Goal: Transaction & Acquisition: Purchase product/service

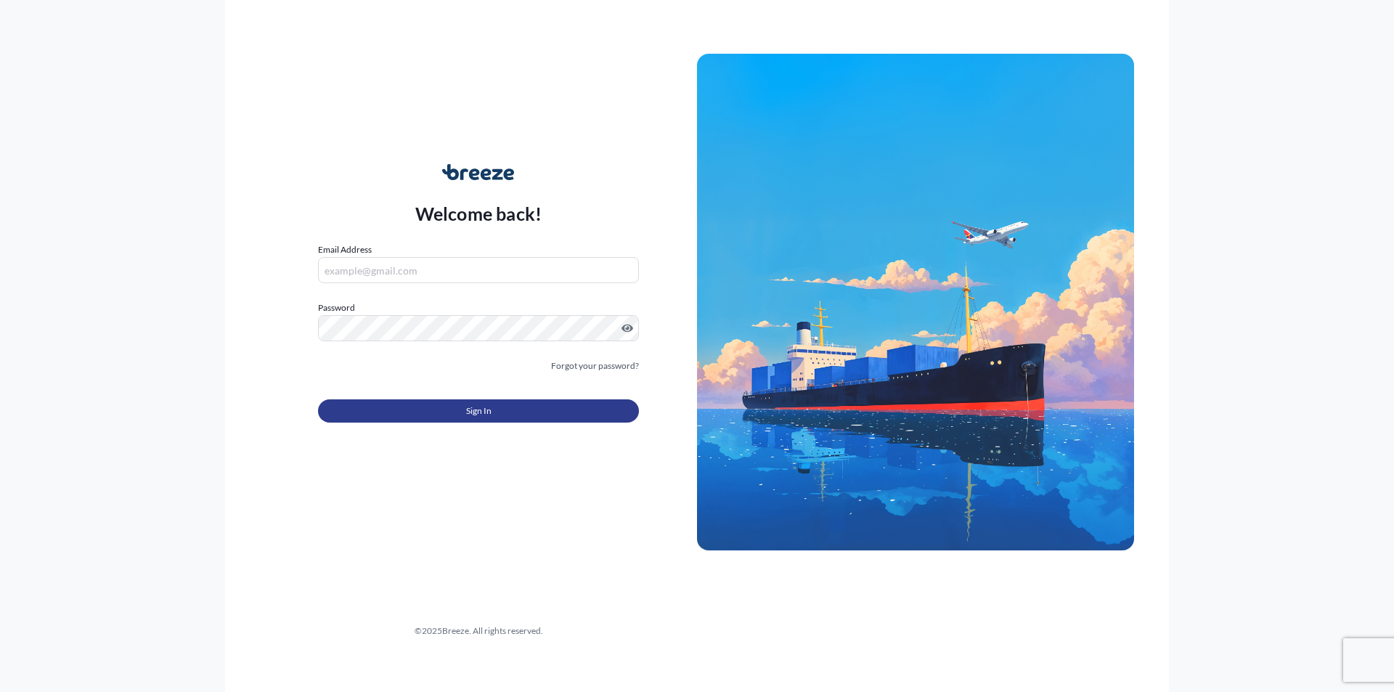
type input "[PERSON_NAME][EMAIL_ADDRESS][DOMAIN_NAME]"
click at [484, 412] on span "Sign In" at bounding box center [478, 411] width 25 height 15
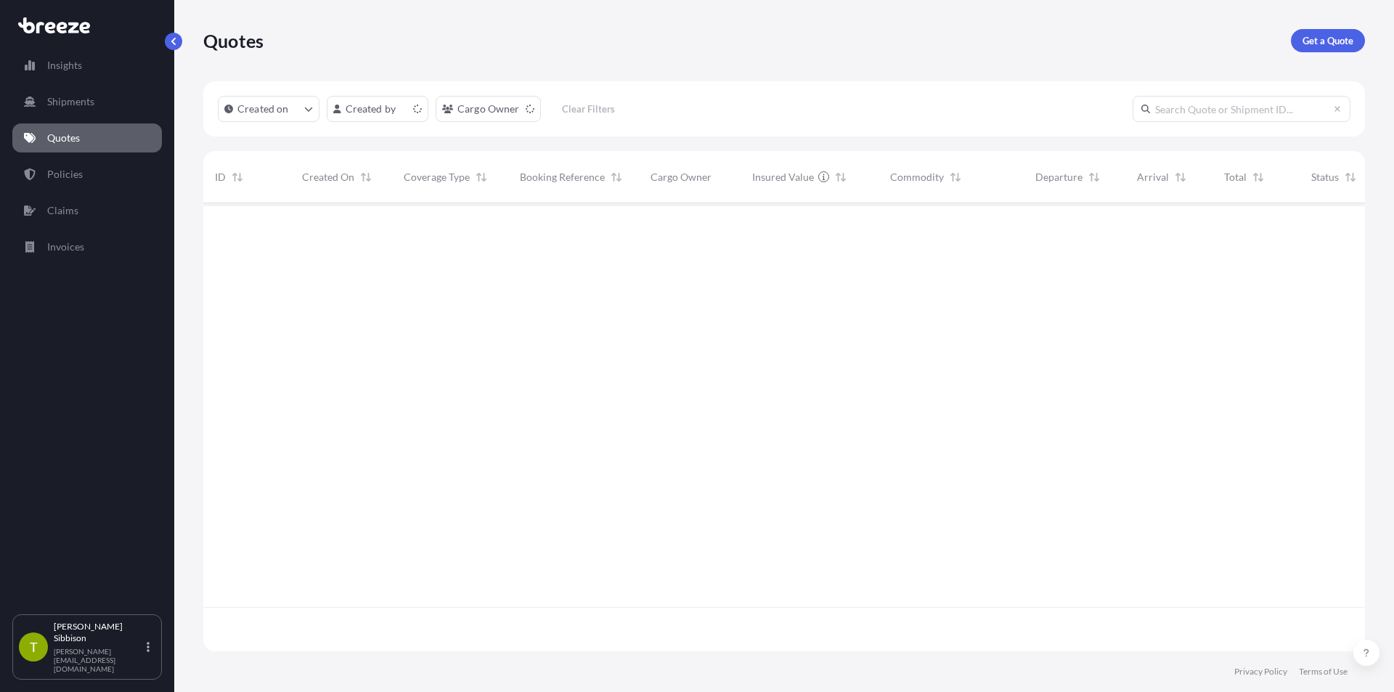
scroll to position [445, 1150]
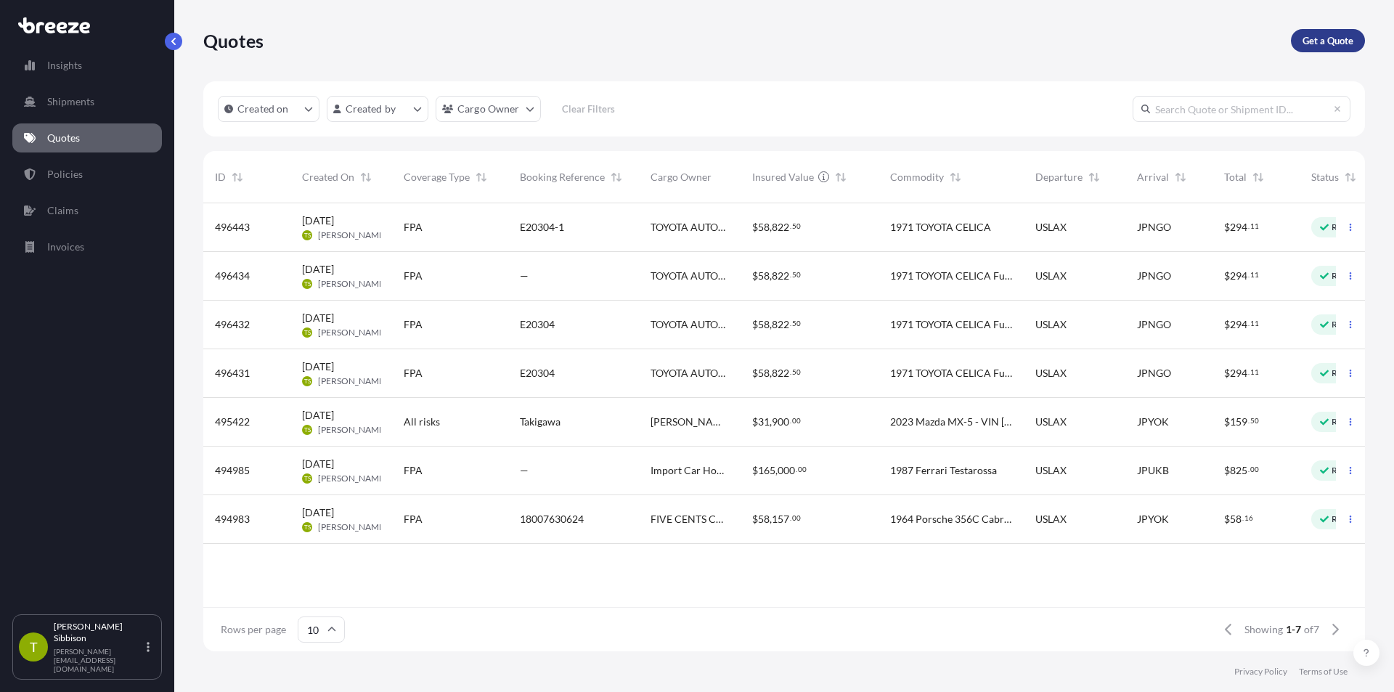
click at [1317, 44] on p "Get a Quote" at bounding box center [1327, 40] width 51 height 15
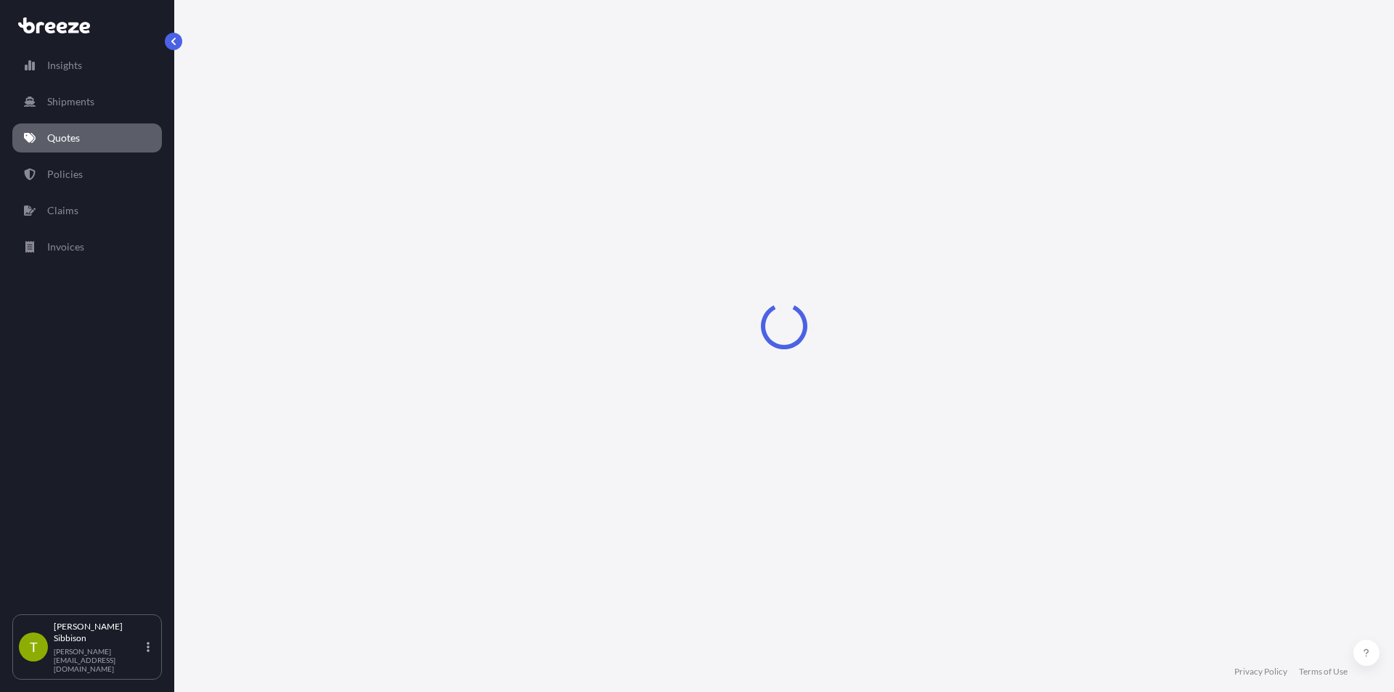
select select "Sea"
select select "1"
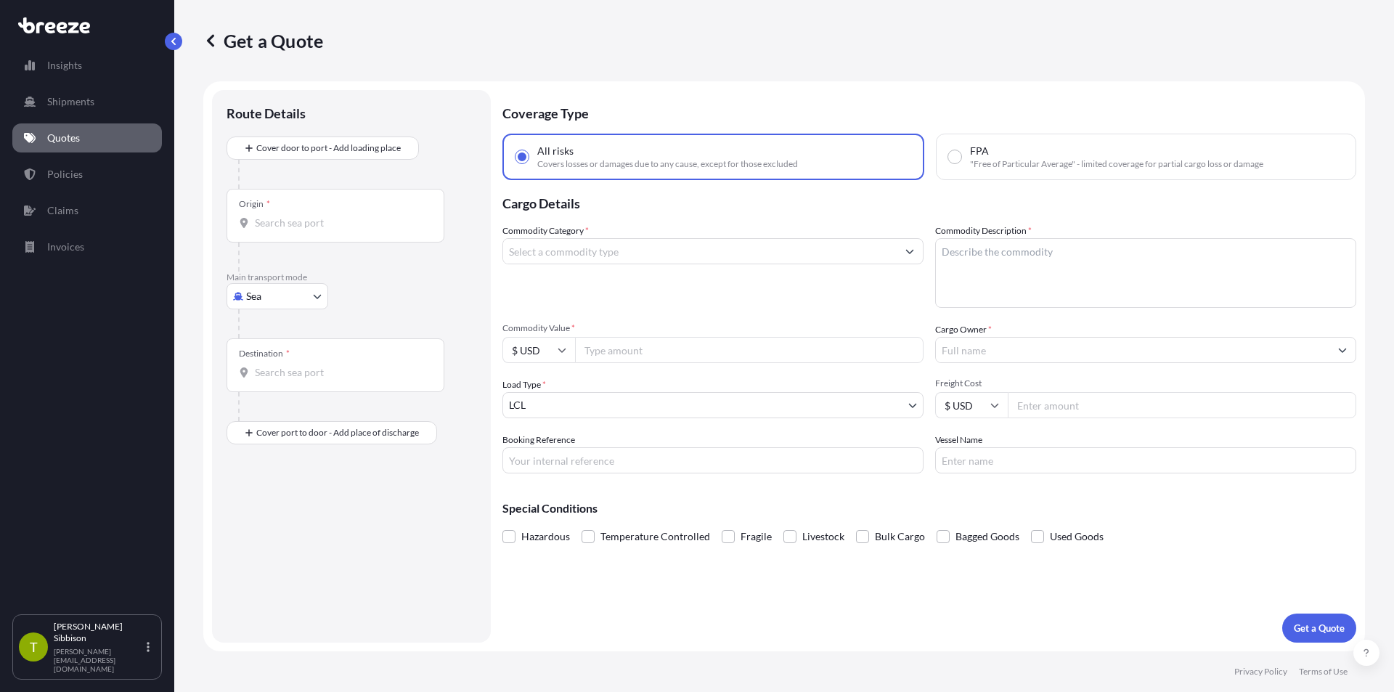
click at [617, 254] on input "Commodity Category *" at bounding box center [699, 251] width 393 height 26
type input "a"
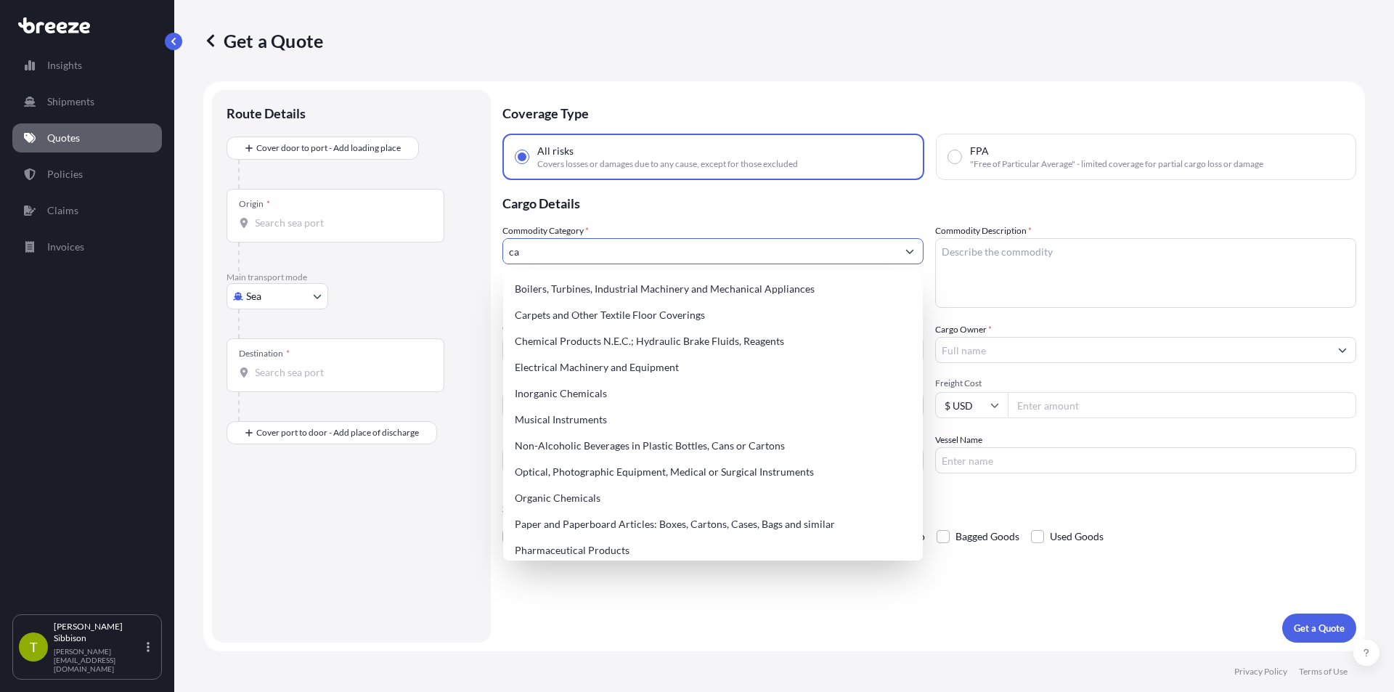
type input "c"
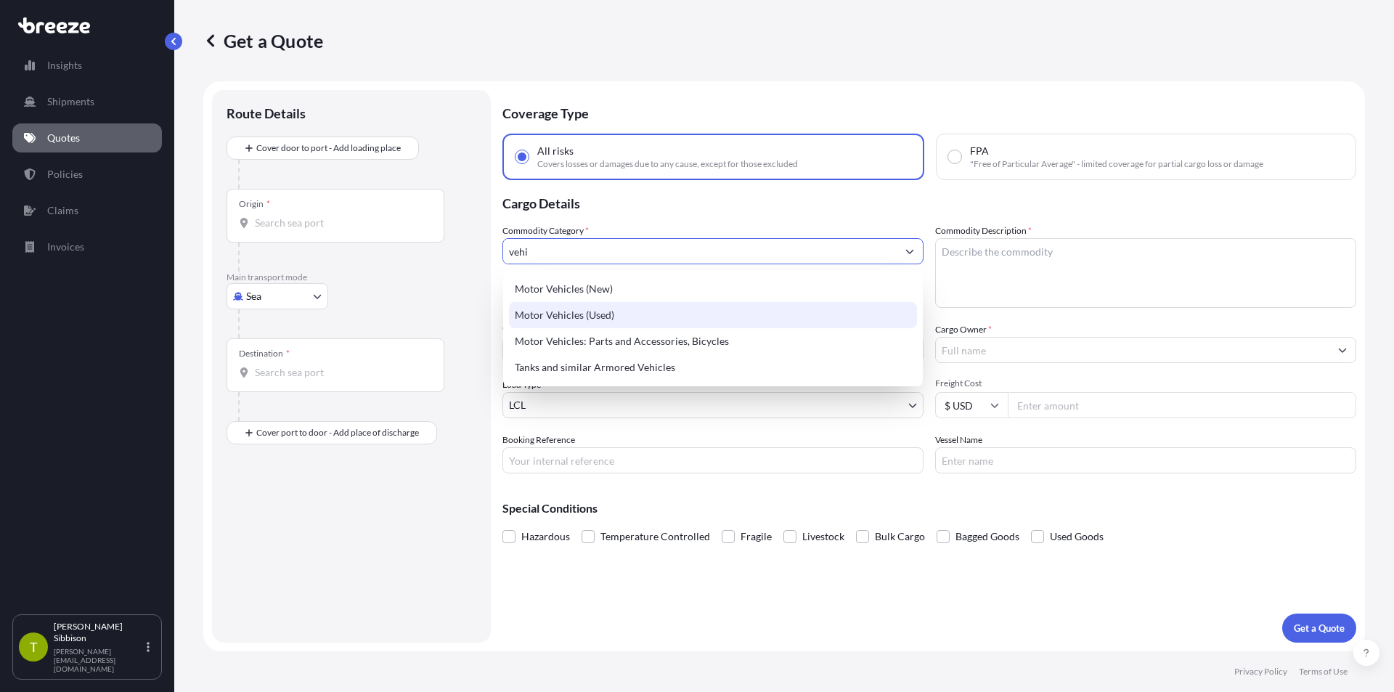
click at [599, 316] on div "Motor Vehicles (Used)" at bounding box center [713, 315] width 408 height 26
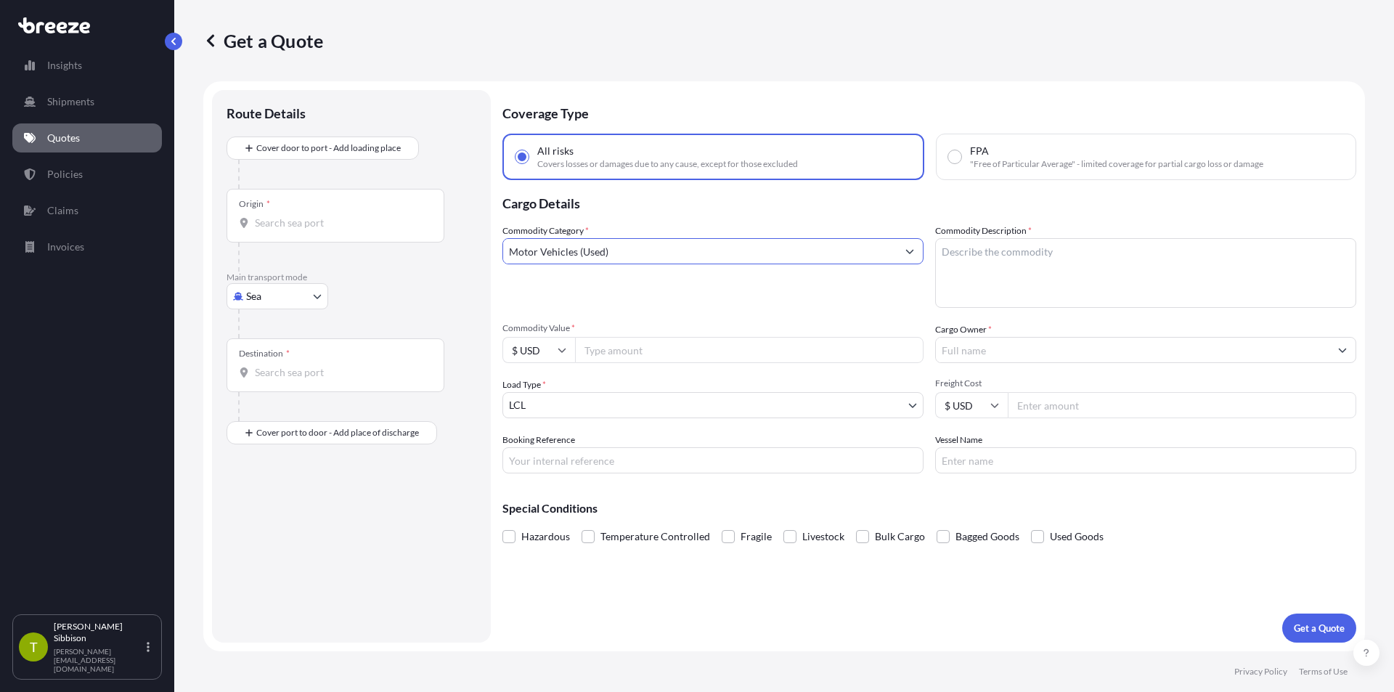
type input "Motor Vehicles (Used)"
click at [1054, 261] on textarea "Commodity Description *" at bounding box center [1145, 273] width 421 height 70
click at [1020, 274] on textarea "2023 MAZDA MX-5 VIN" at bounding box center [1145, 273] width 421 height 70
type textarea "2023 MAZDA MX-5 VIN [US_VEHICLE_IDENTIFICATION_NUMBER]"
click at [782, 349] on input "Commodity Value *" at bounding box center [749, 350] width 348 height 26
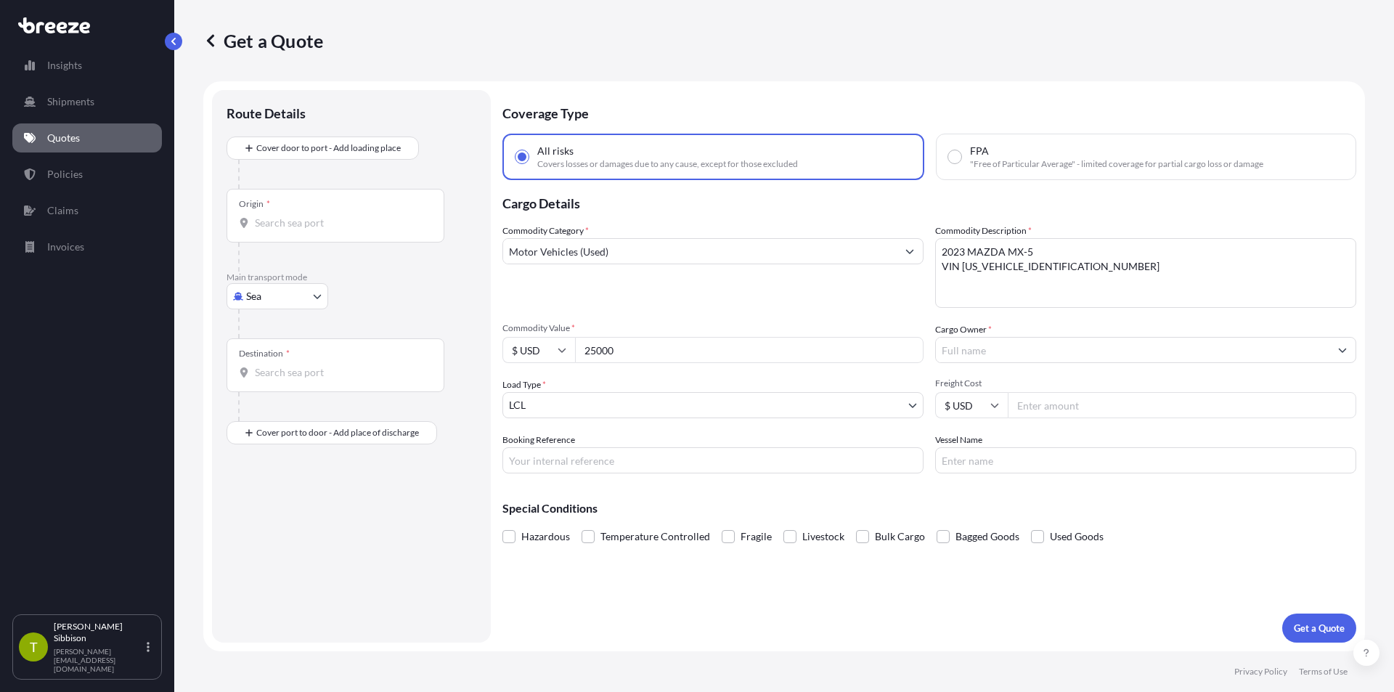
type input "25000"
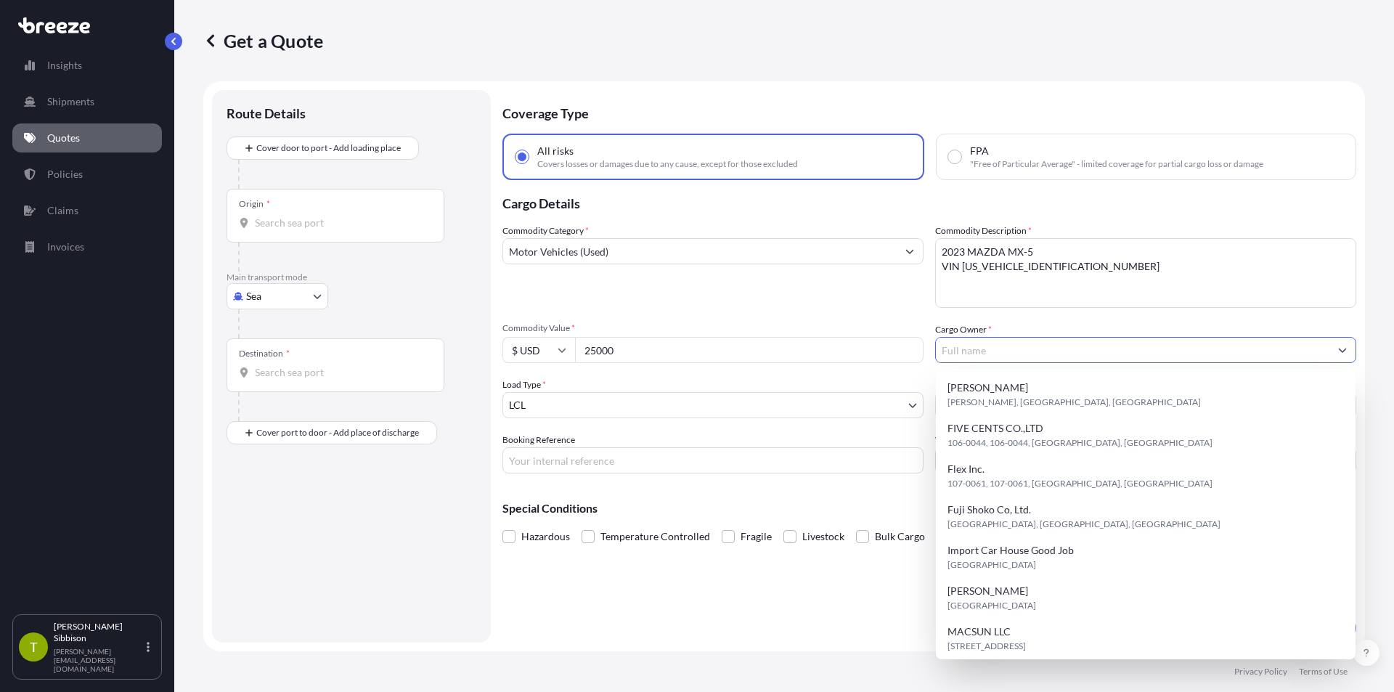
type input "k"
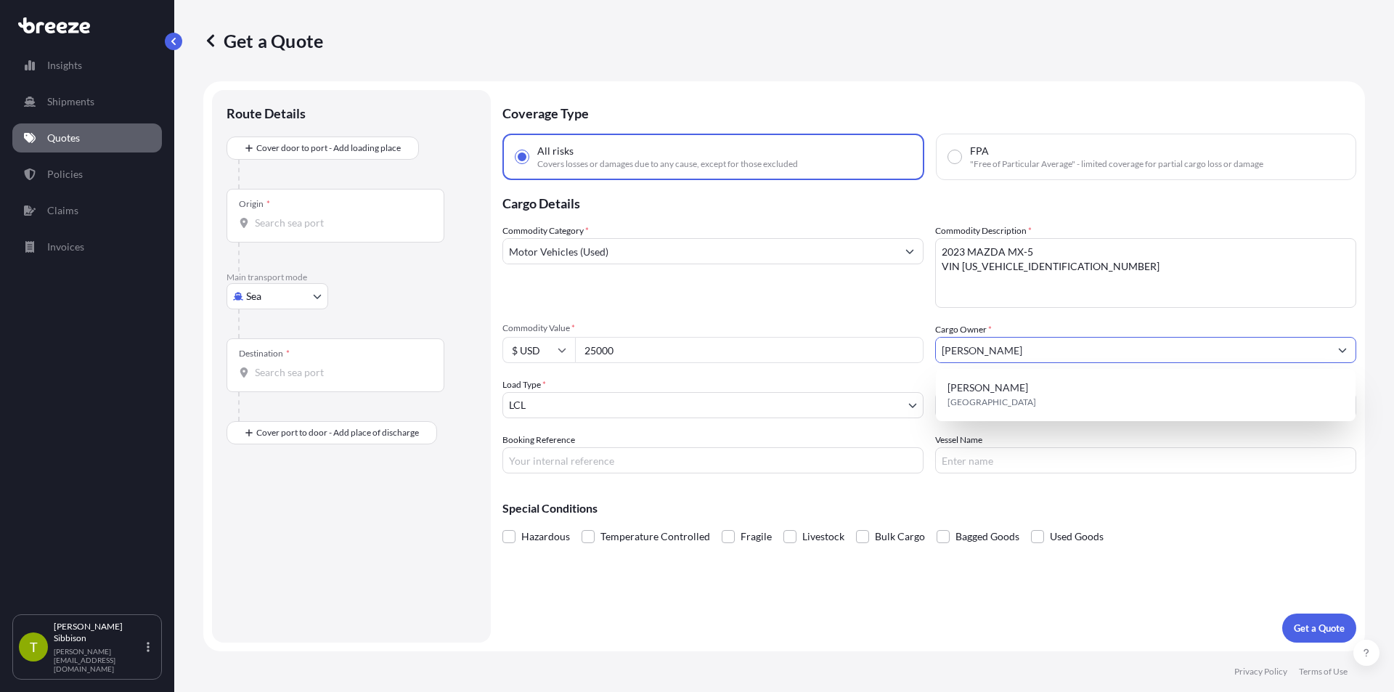
type input "[PERSON_NAME]"
click at [825, 382] on div "Load Type * LCL" at bounding box center [712, 397] width 421 height 41
click at [1065, 406] on input "Freight Cost" at bounding box center [1181, 405] width 348 height 26
click at [1051, 404] on input "Freight Cost" at bounding box center [1181, 405] width 348 height 26
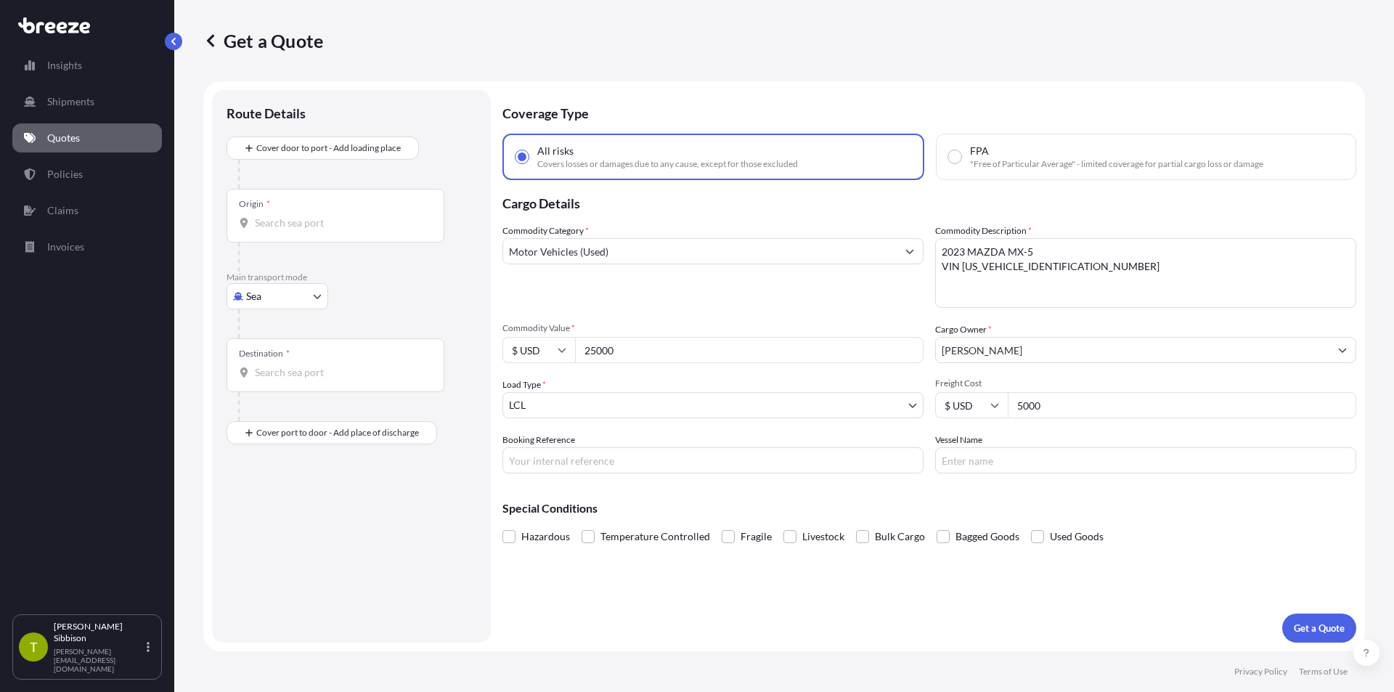
type input "5000"
paste input "OE-25080015"
click at [549, 459] on input "OE-25080015" at bounding box center [712, 460] width 421 height 26
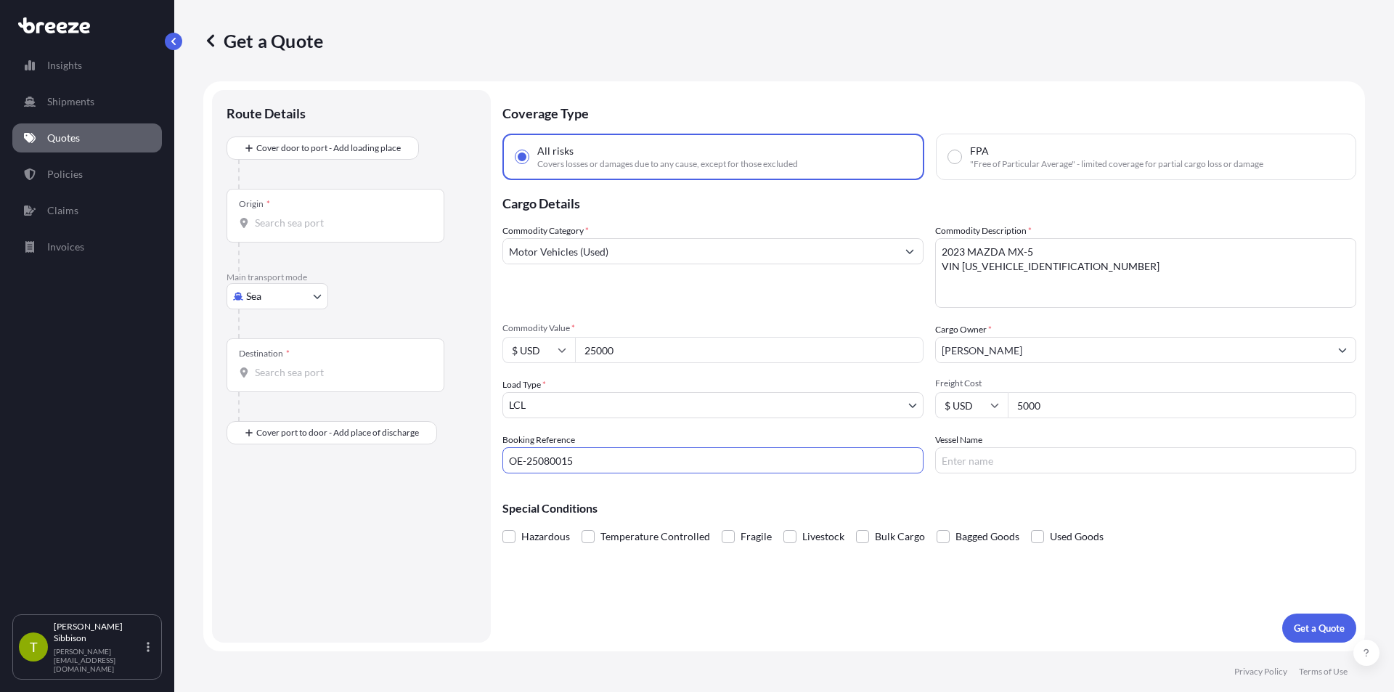
click at [549, 459] on input "OE-25080015" at bounding box center [712, 460] width 421 height 26
paste input "MOLU18007830807"
type input "MOLU18007830807"
click at [1019, 470] on input "Vessel Name" at bounding box center [1145, 460] width 421 height 26
click at [1042, 462] on input "Vessel Name" at bounding box center [1145, 460] width 421 height 26
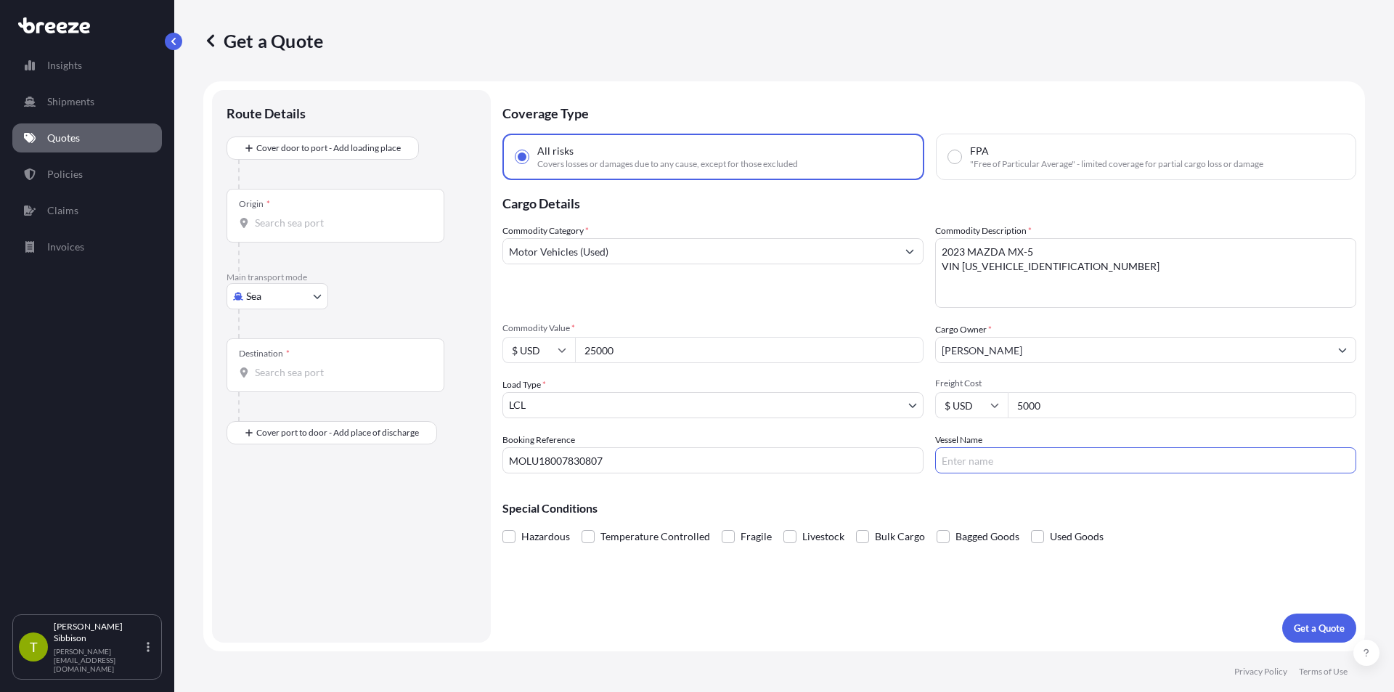
type input "p"
type input "PEGASUS ACE V.9002E"
click at [773, 609] on div "Coverage Type All risks Covers losses or damages due to any cause, except for t…" at bounding box center [929, 366] width 854 height 552
click at [1312, 637] on button "Get a Quote" at bounding box center [1319, 627] width 74 height 29
click at [333, 216] on input "Origin * Please select an origin" at bounding box center [340, 223] width 171 height 15
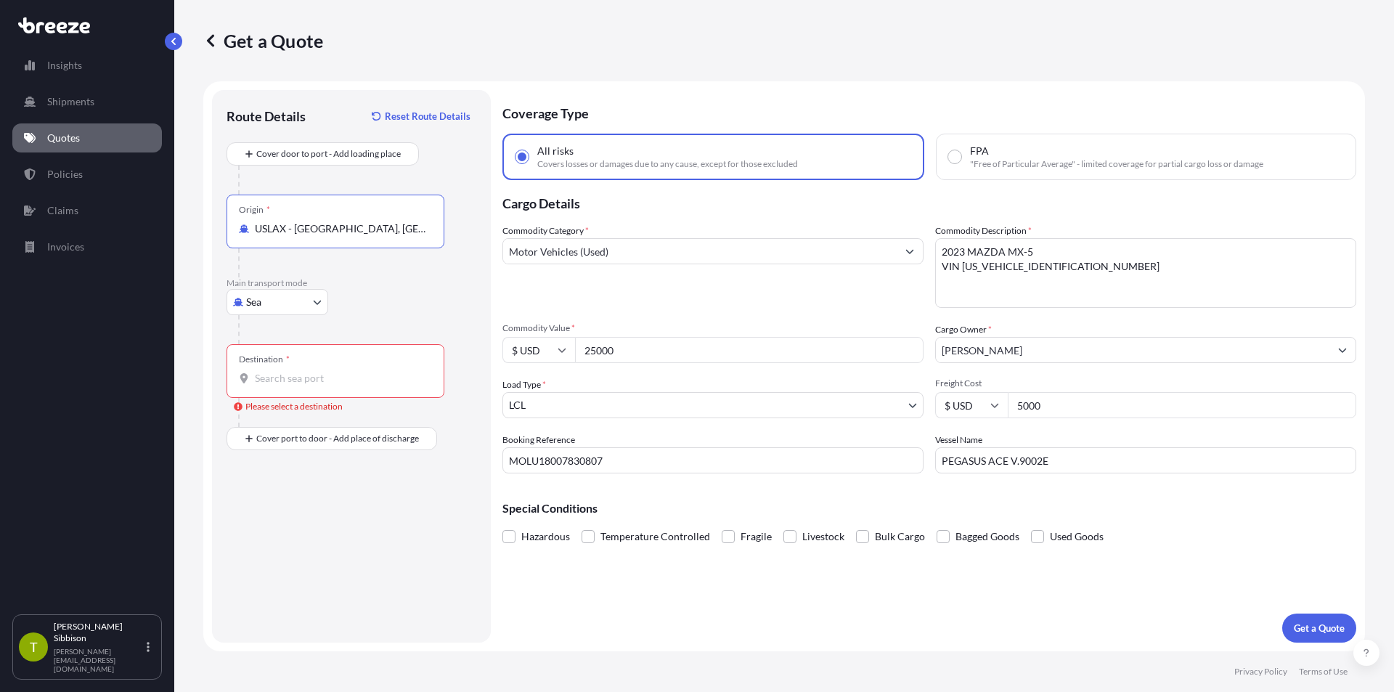
type input "USLAX - [GEOGRAPHIC_DATA], [GEOGRAPHIC_DATA]"
click at [313, 372] on input "Destination * Please select a destination" at bounding box center [340, 378] width 171 height 15
type input "JPYOK - [GEOGRAPHIC_DATA], [GEOGRAPHIC_DATA]"
click at [1306, 629] on p "Get a Quote" at bounding box center [1318, 628] width 51 height 15
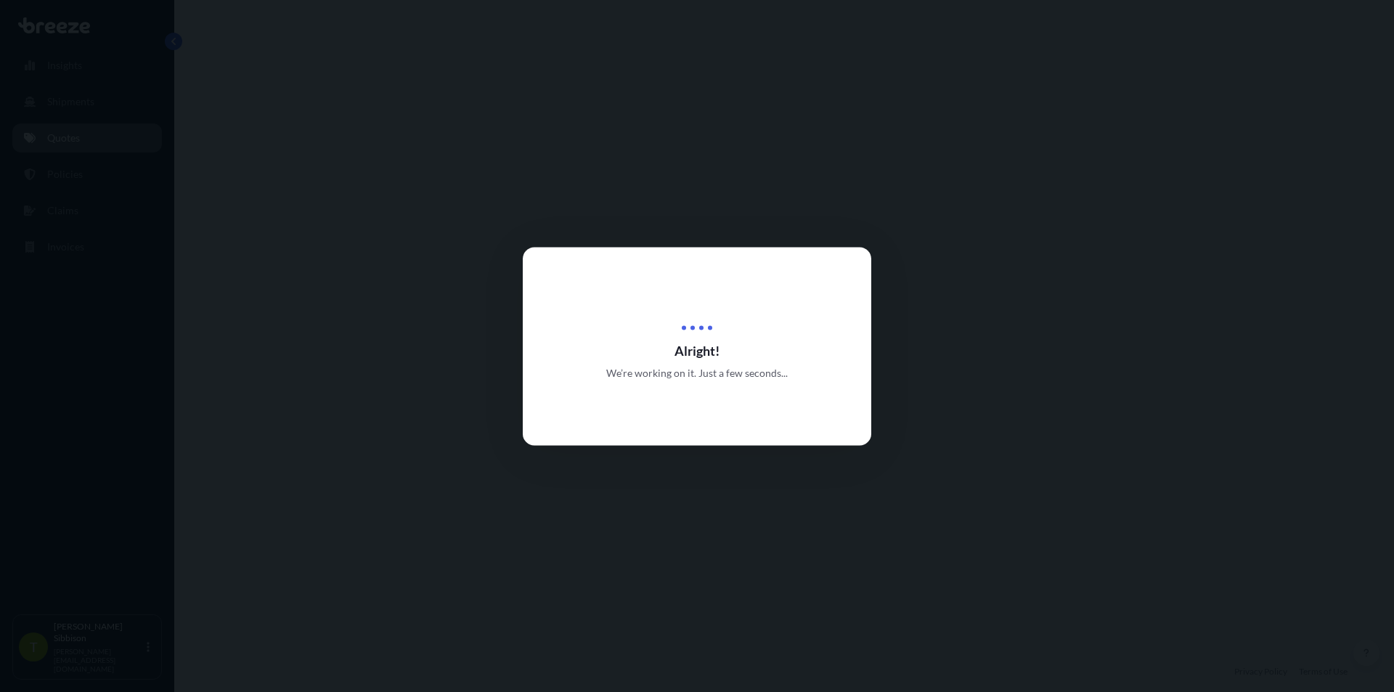
select select "Sea"
select select "1"
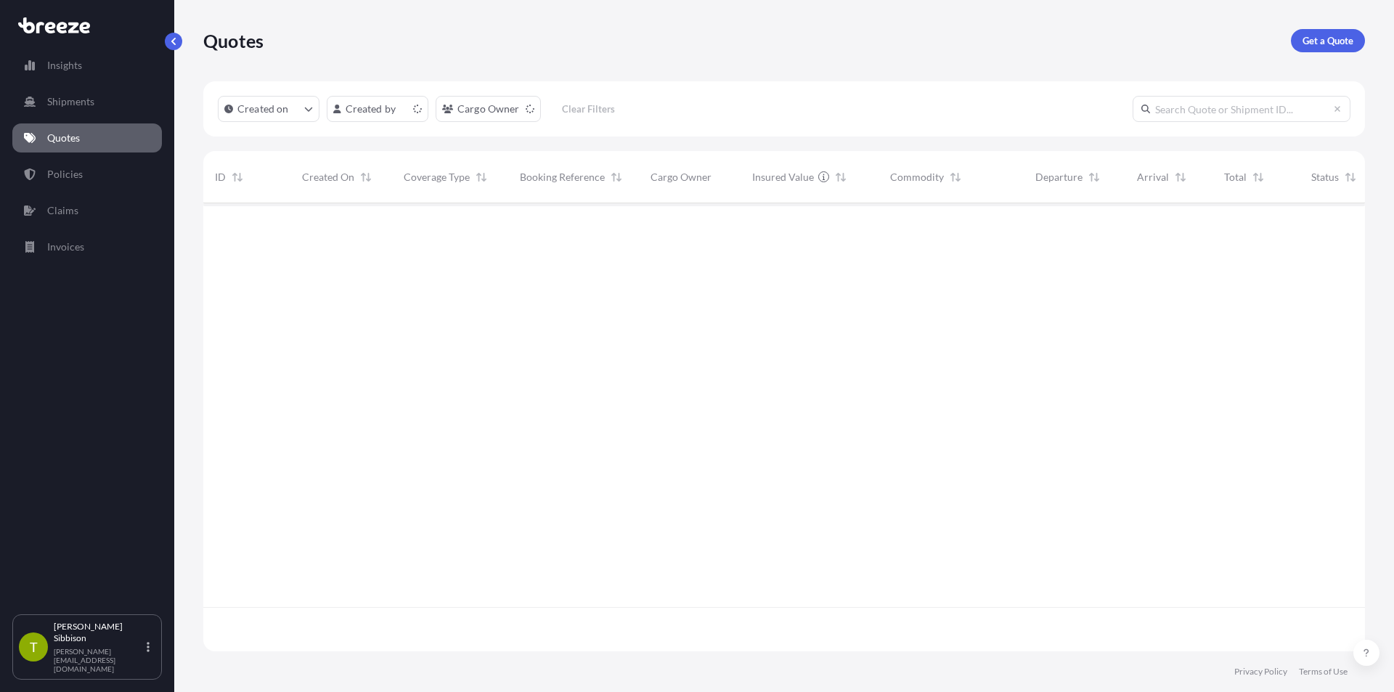
scroll to position [445, 1150]
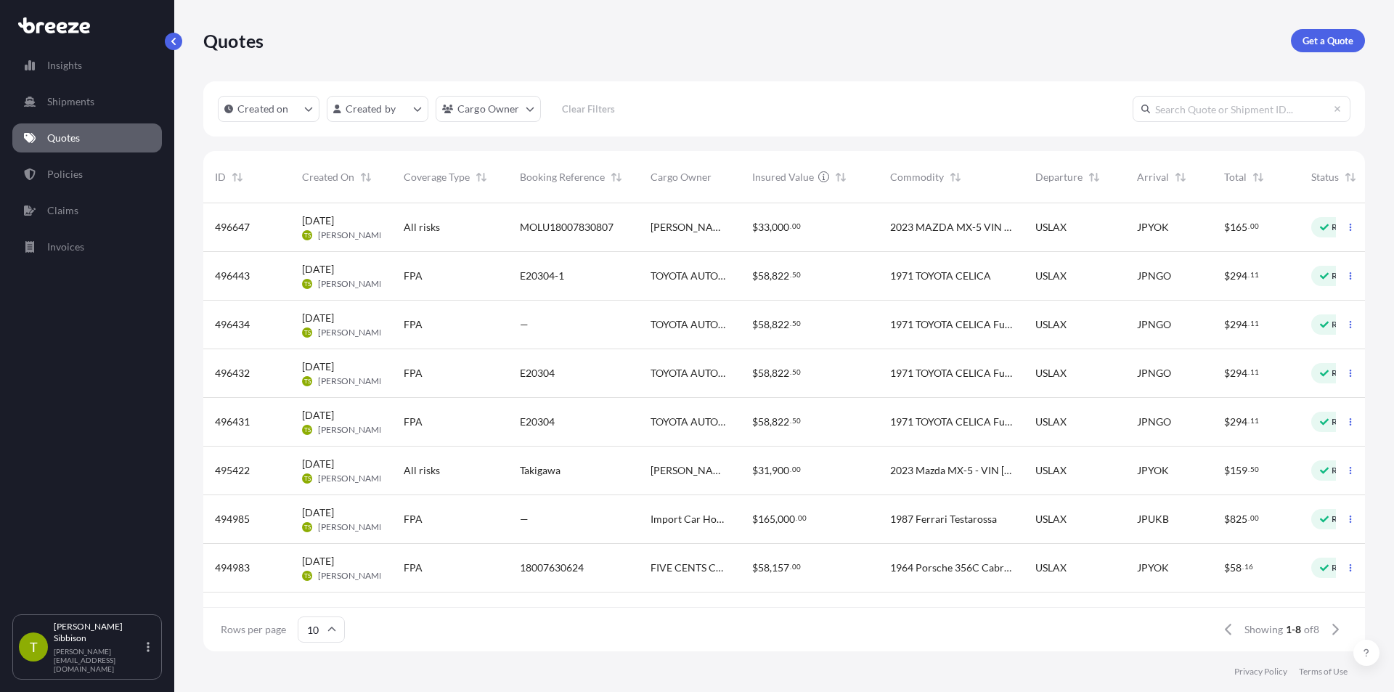
click at [880, 470] on div "2023 Mazda MX-5 - VIN [US_VEHICLE_IDENTIFICATION_NUMBER]" at bounding box center [950, 470] width 145 height 49
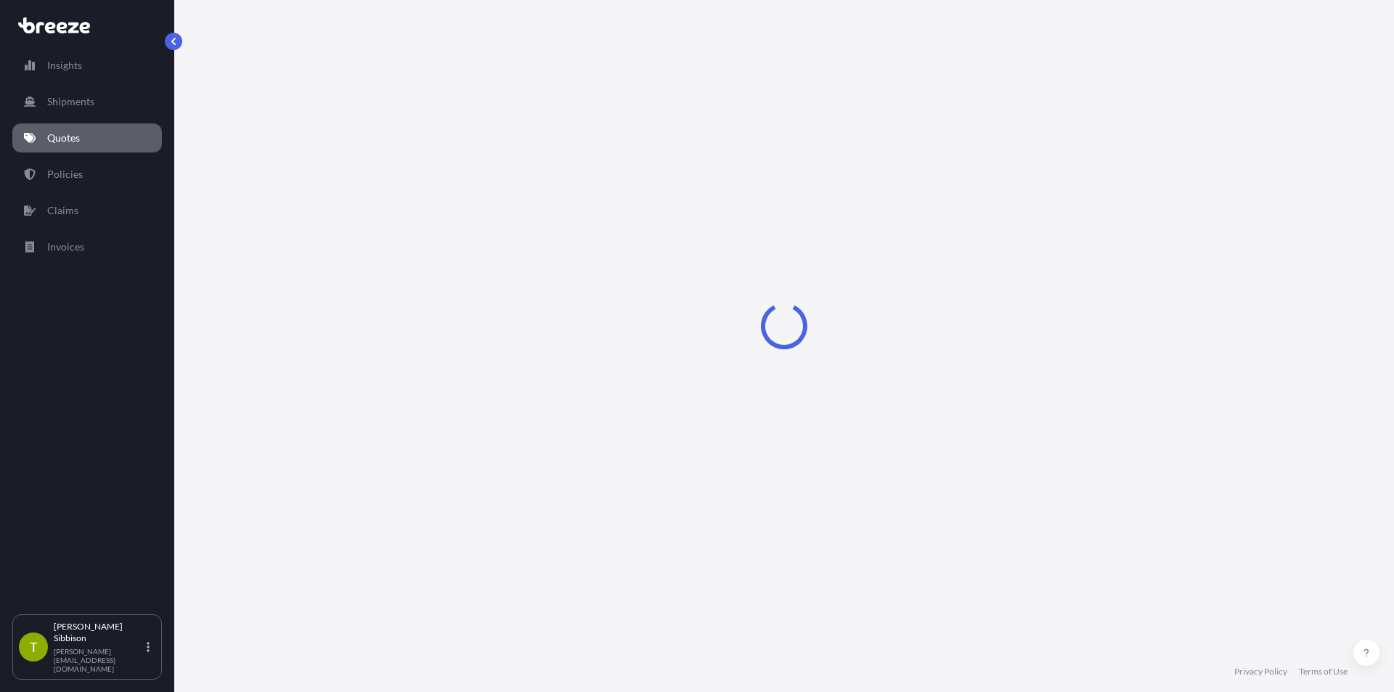
select select "Sea"
select select "1"
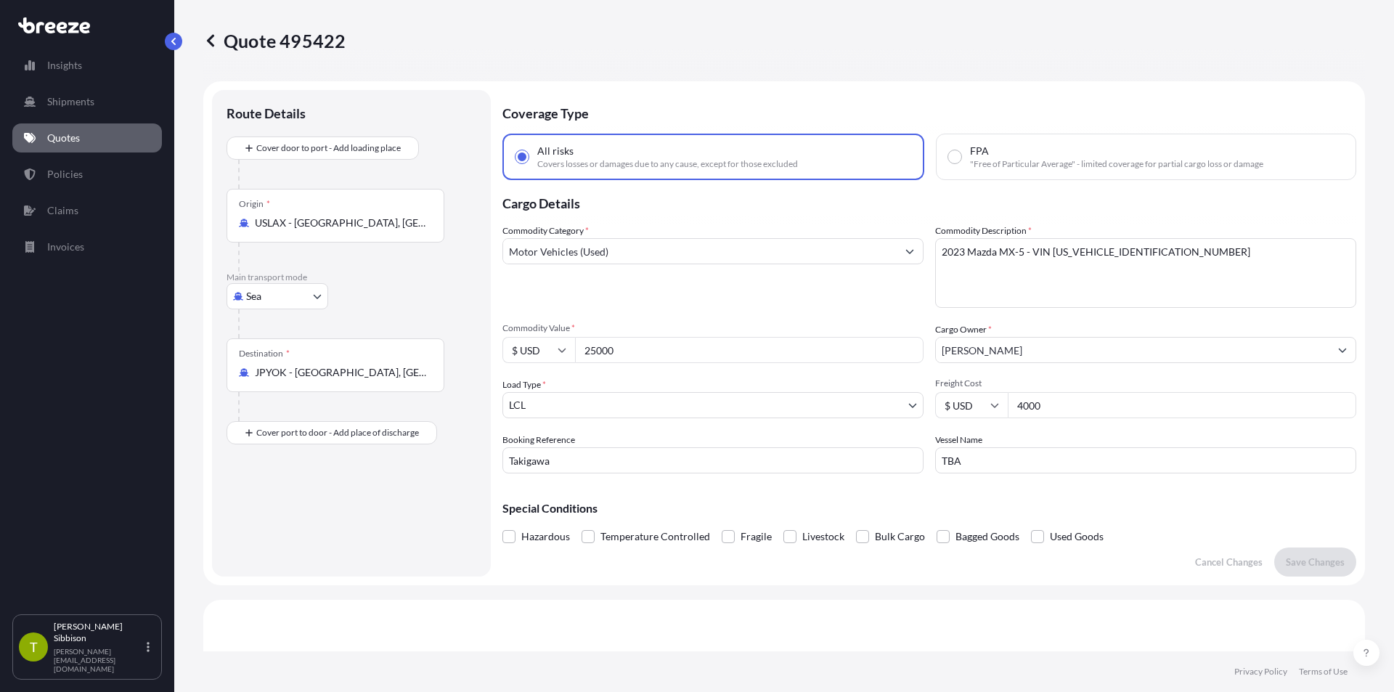
click at [1061, 409] on input "4000" at bounding box center [1181, 405] width 348 height 26
type input "5000"
click at [833, 299] on div "Commodity Category * Motor Vehicles (Used)" at bounding box center [712, 266] width 421 height 84
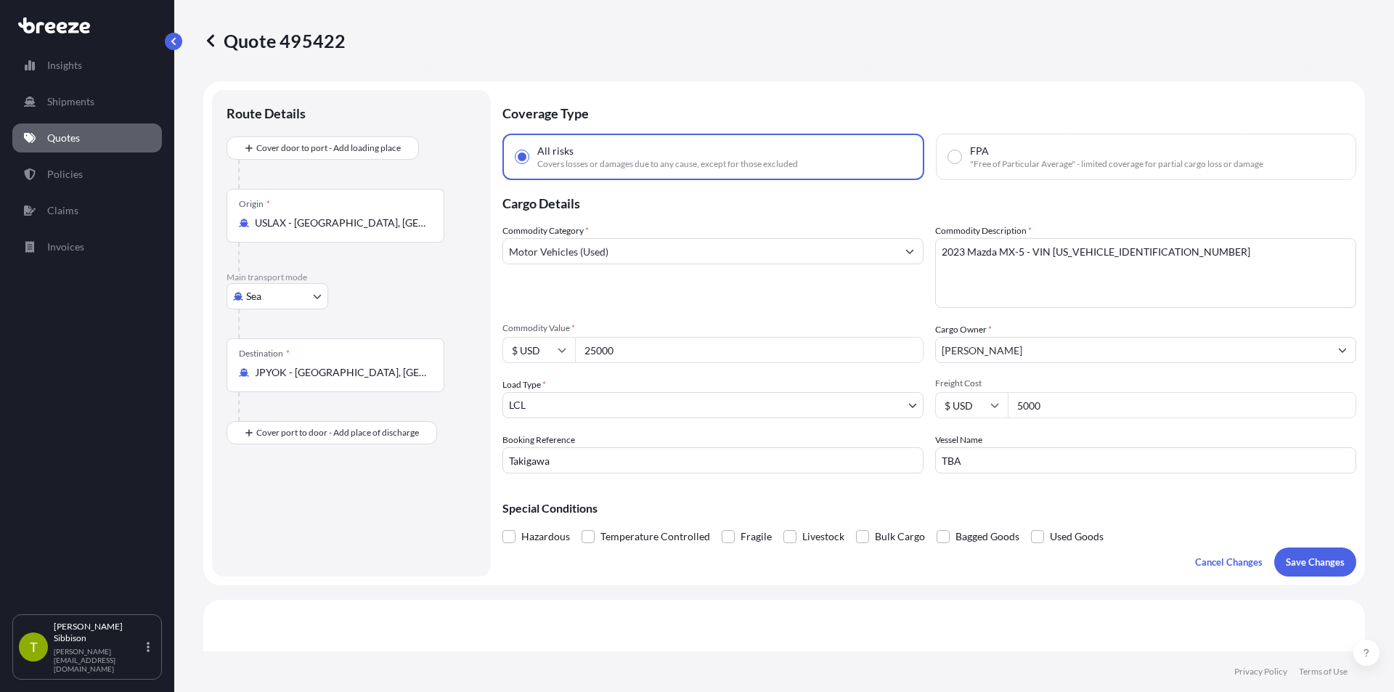
click at [666, 409] on body "Insights Shipments Quotes Policies Claims Invoices T Todd Sibbison todd.s@inter…" at bounding box center [697, 346] width 1394 height 692
click at [1294, 563] on p "Save Changes" at bounding box center [1314, 562] width 59 height 15
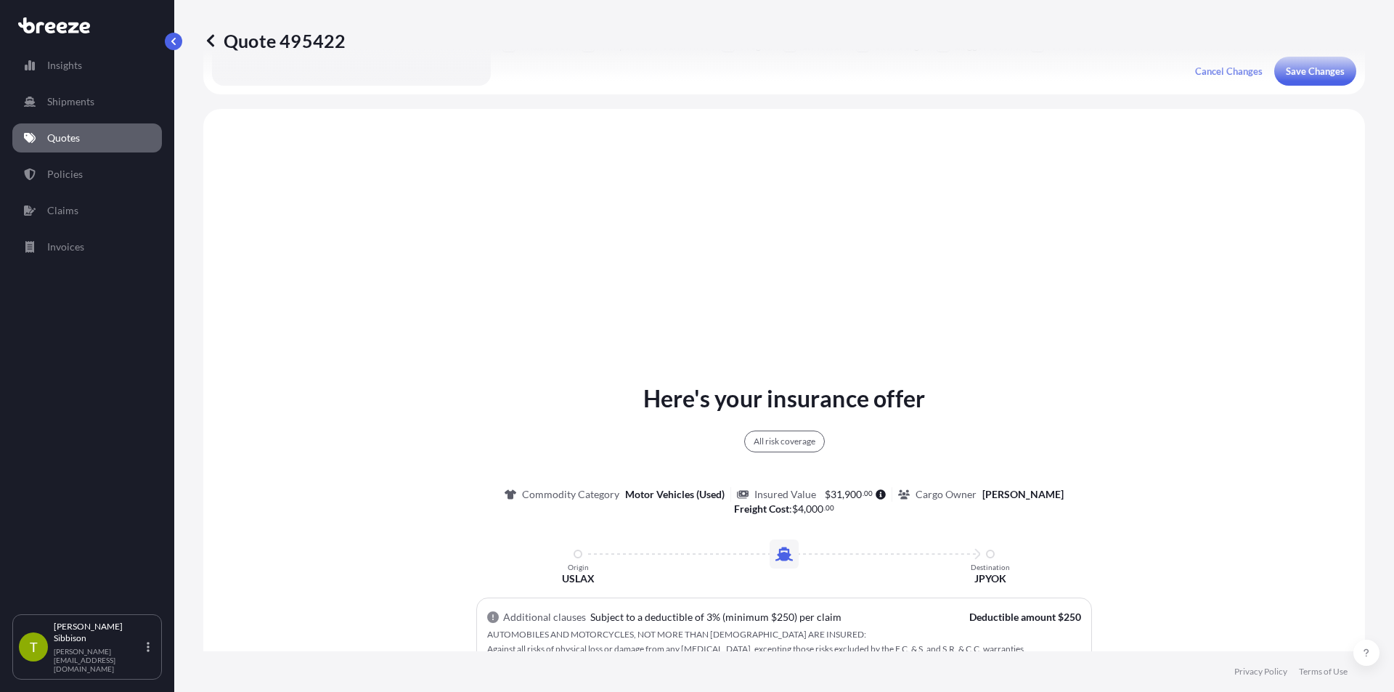
scroll to position [527, 0]
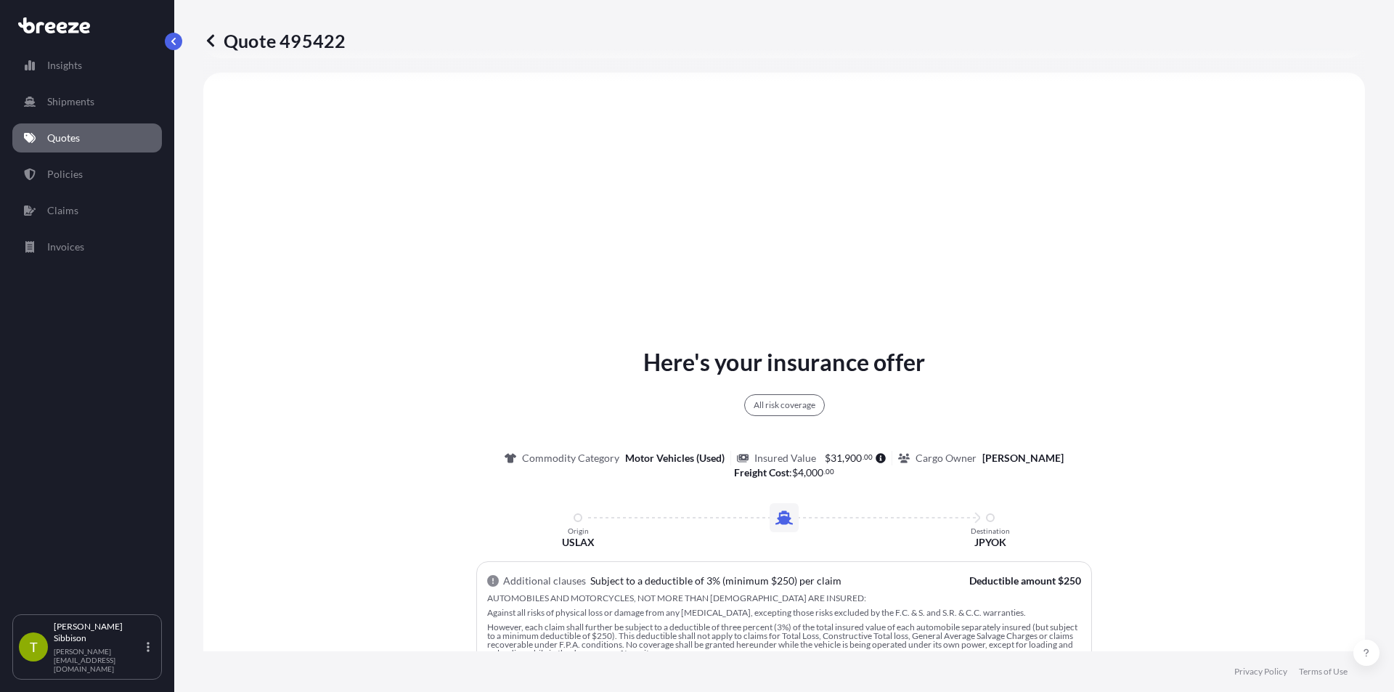
select select "Sea"
select select "1"
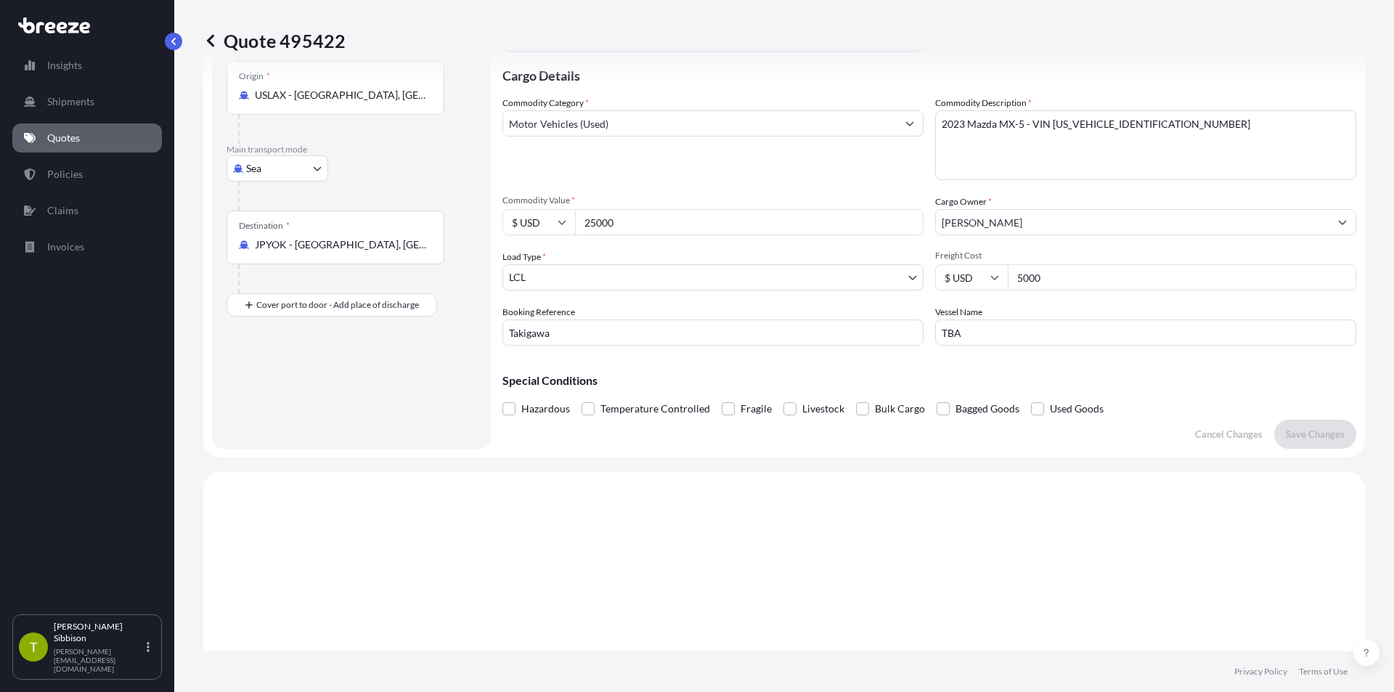
scroll to position [19, 0]
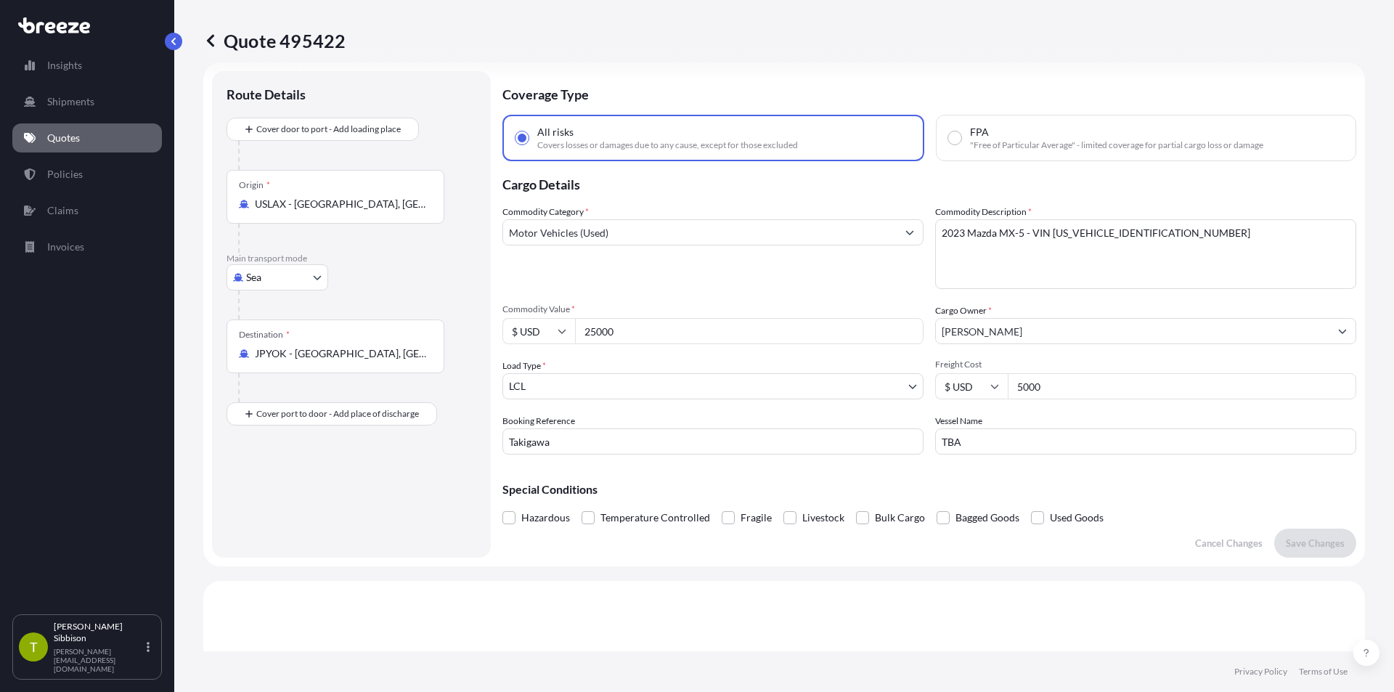
click at [758, 445] on input "Takigawa" at bounding box center [712, 441] width 421 height 26
click at [758, 444] on input "Takigawa" at bounding box center [712, 441] width 421 height 26
click at [605, 443] on input "Takigawa" at bounding box center [712, 441] width 421 height 26
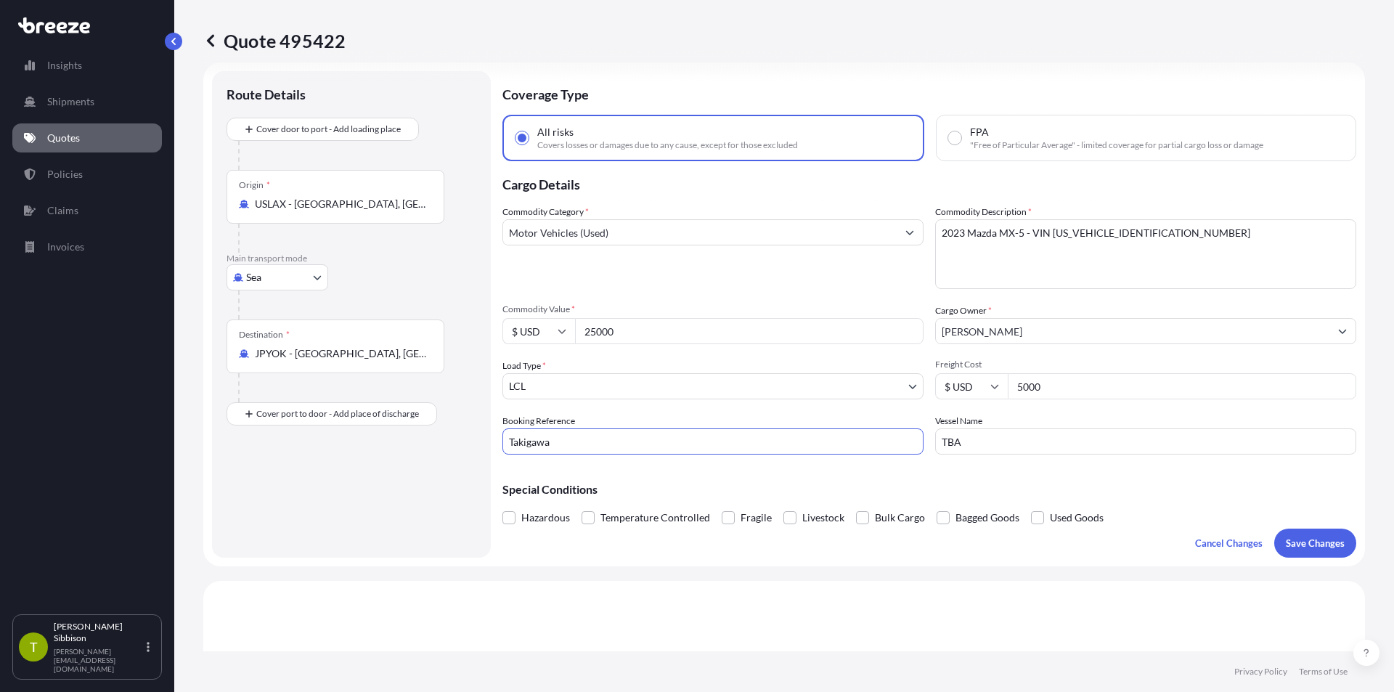
click at [605, 443] on input "Takigawa" at bounding box center [712, 441] width 421 height 26
paste input "MOLU18007830807"
type input "MOLU18007830807"
click at [1000, 440] on input "TBA" at bounding box center [1145, 441] width 421 height 26
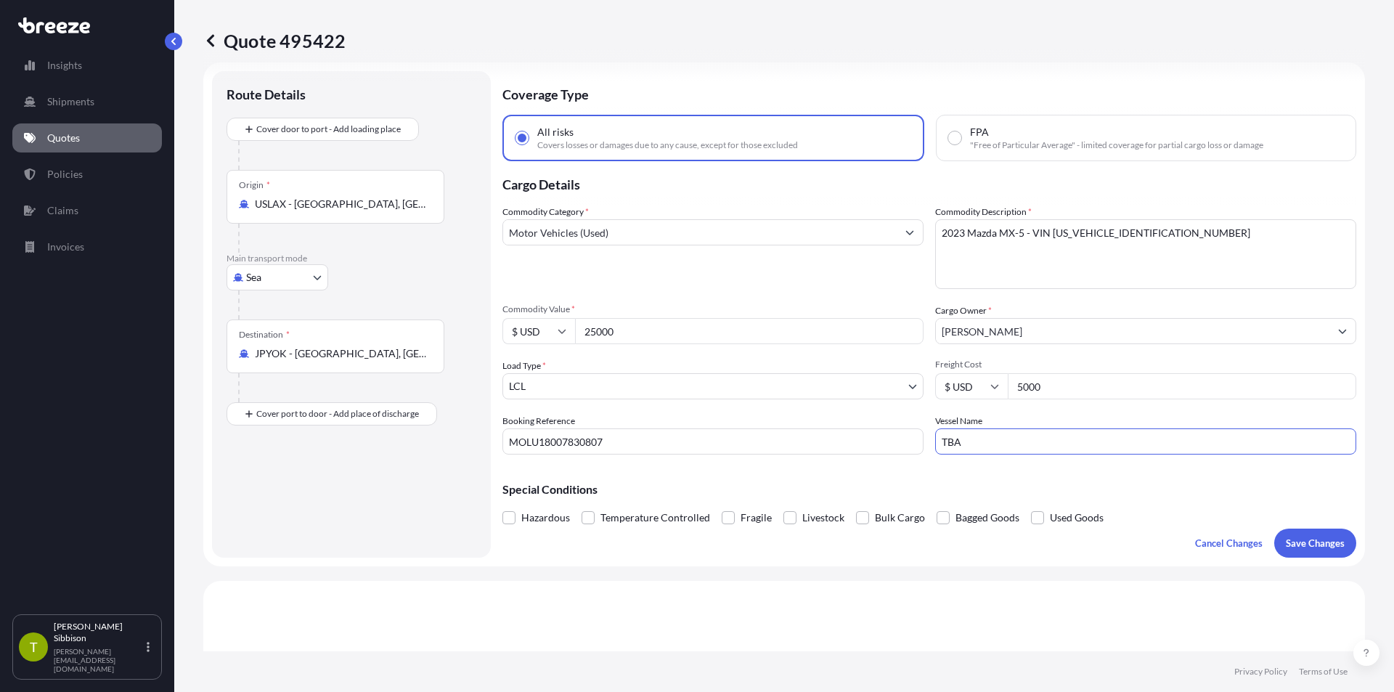
click at [1000, 440] on input "TBA" at bounding box center [1145, 441] width 421 height 26
click at [1000, 439] on input "pega" at bounding box center [1145, 441] width 421 height 26
type input "p"
type input "o"
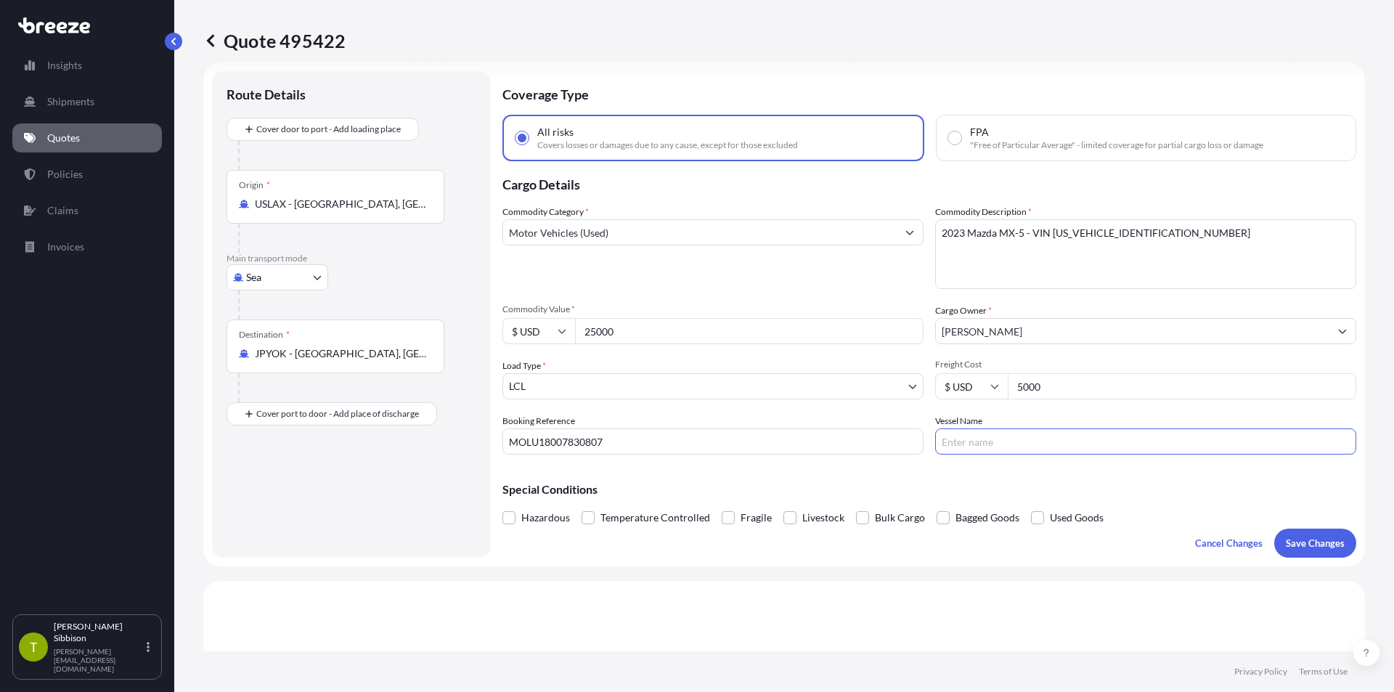
type input "p"
click at [1099, 442] on input "PEGASUS ACE V." at bounding box center [1145, 441] width 421 height 26
click at [1372, 483] on div "Quote 495422 Route Details Cover door to port - Add loading place Place of load…" at bounding box center [783, 325] width 1219 height 651
type input "PEGASUS ACE V.9002E"
click at [1298, 537] on p "Save Changes" at bounding box center [1314, 543] width 59 height 15
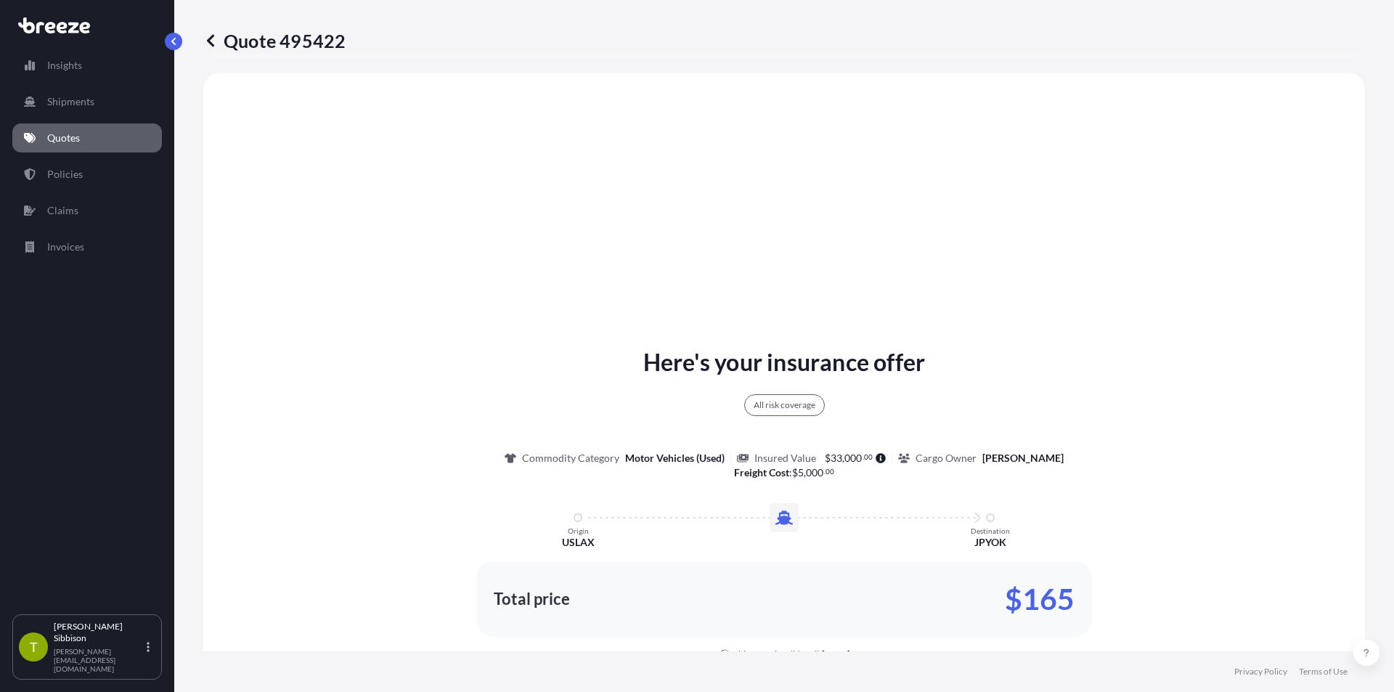
select select "Sea"
select select "1"
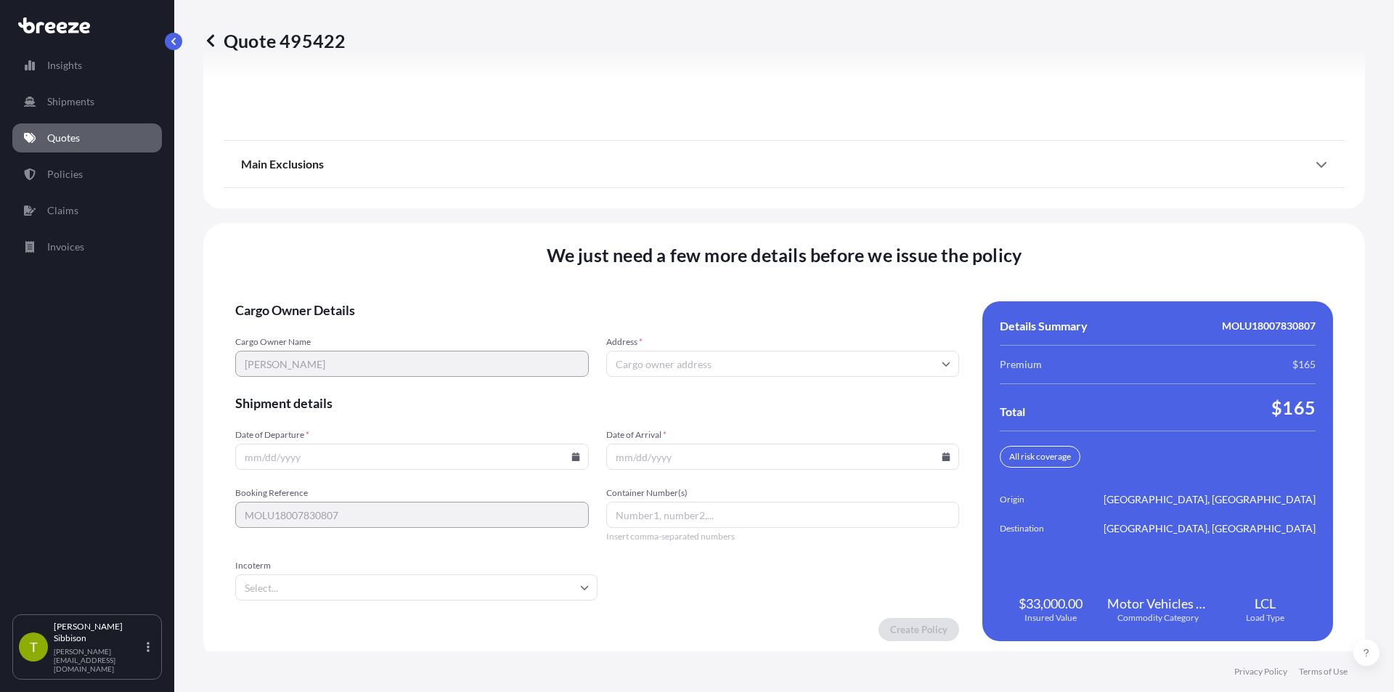
scroll to position [1843, 0]
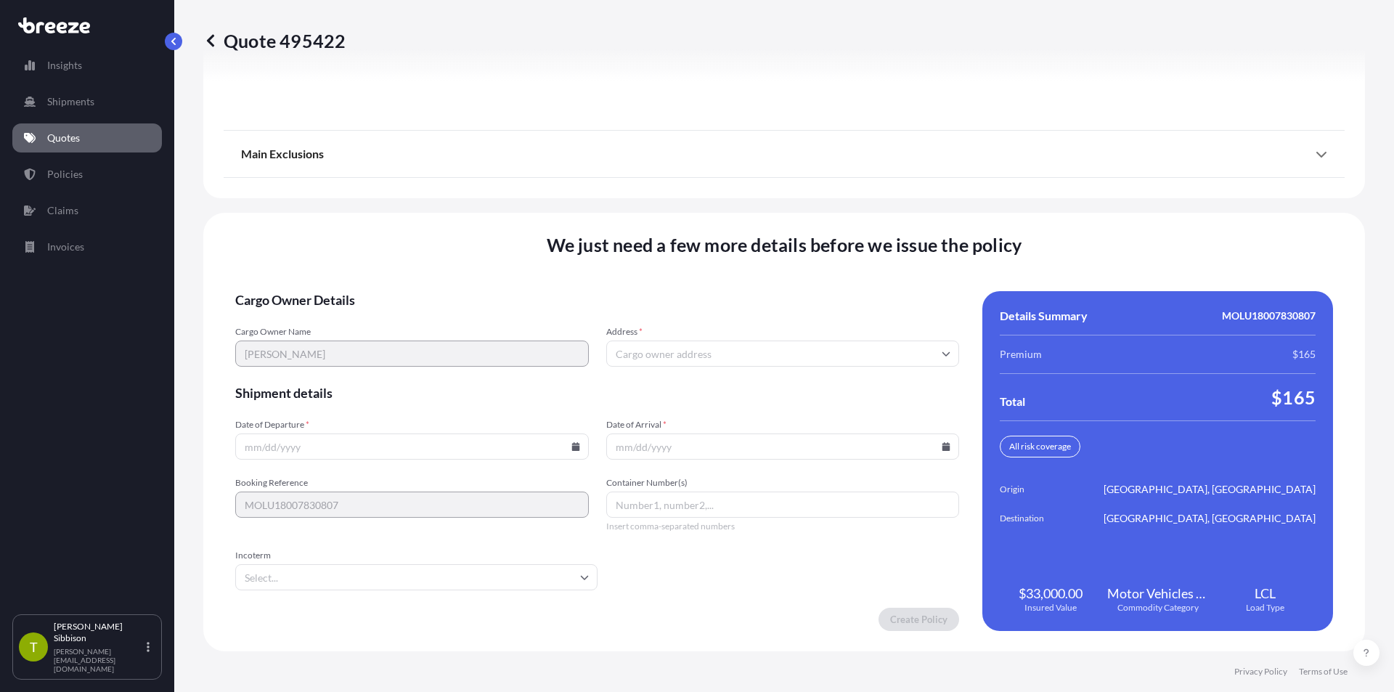
click at [687, 356] on input "Address *" at bounding box center [782, 353] width 353 height 26
click at [715, 274] on div "We just need a few more details before we issue the policy Cargo Owner Details …" at bounding box center [783, 432] width 1161 height 438
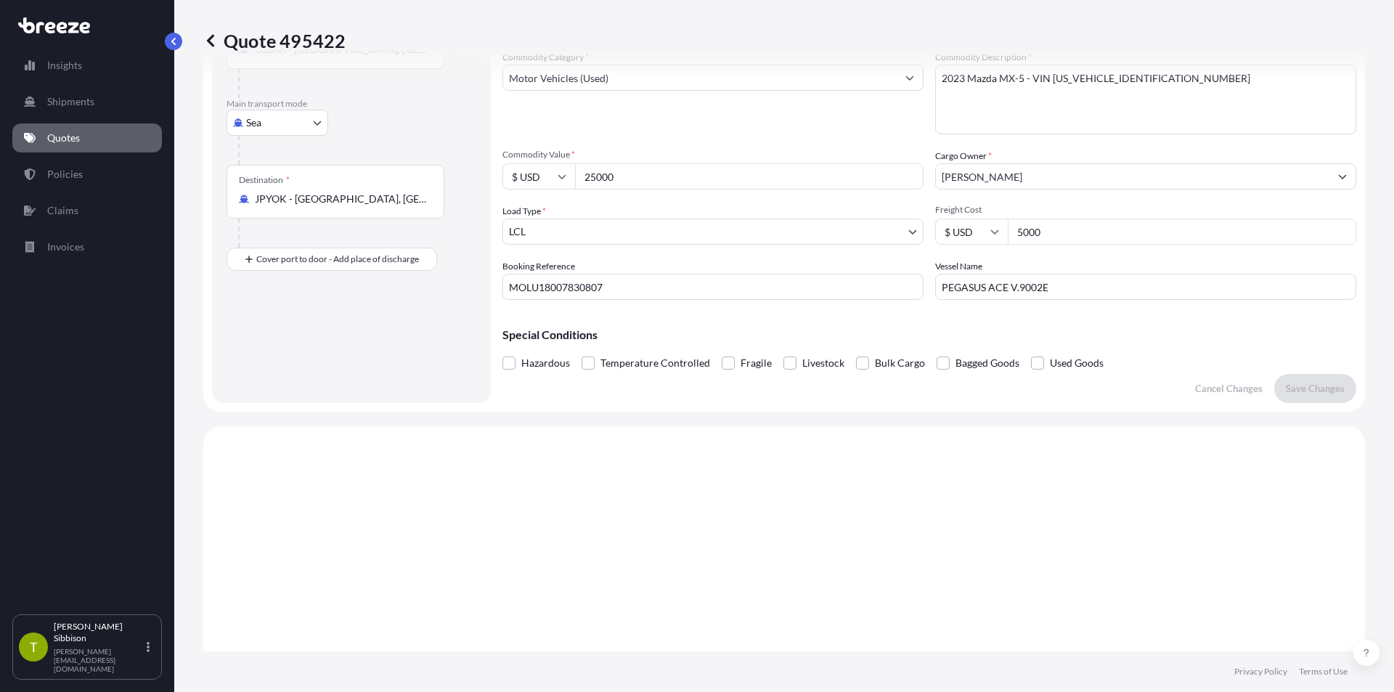
scroll to position [0, 0]
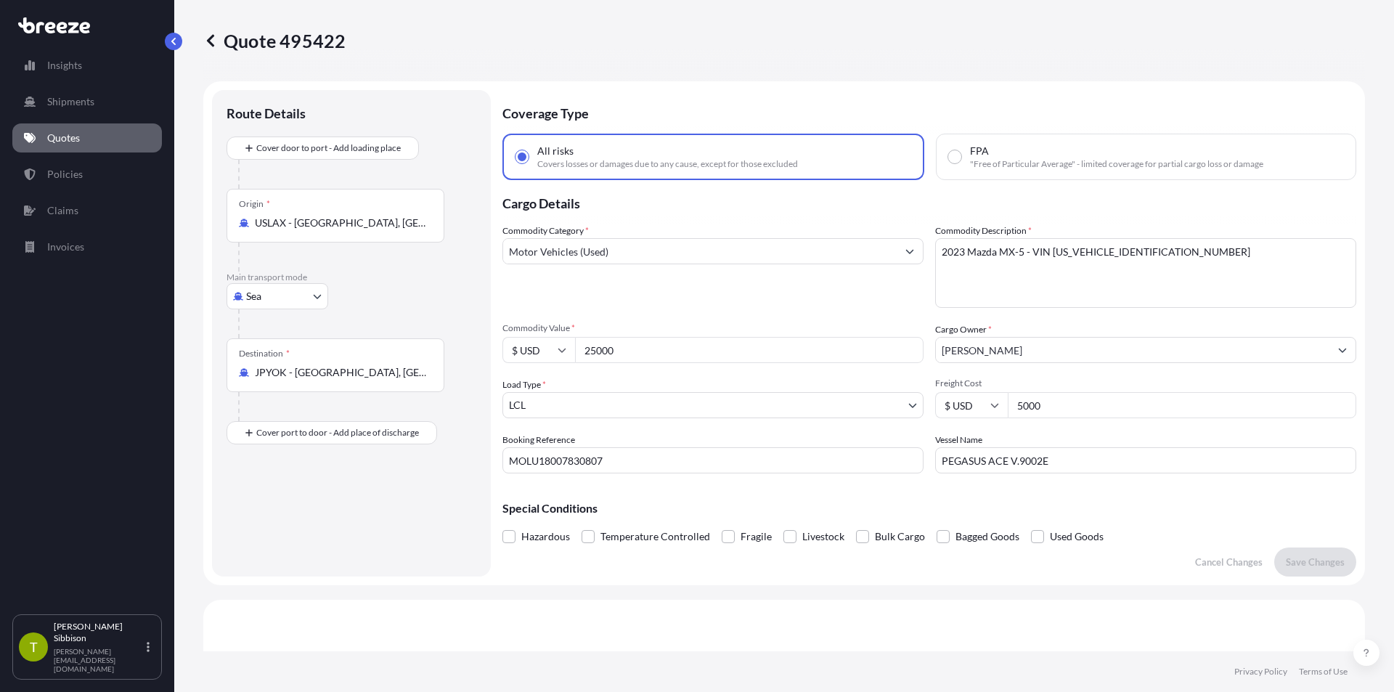
click at [1123, 504] on p "Special Conditions" at bounding box center [929, 508] width 854 height 12
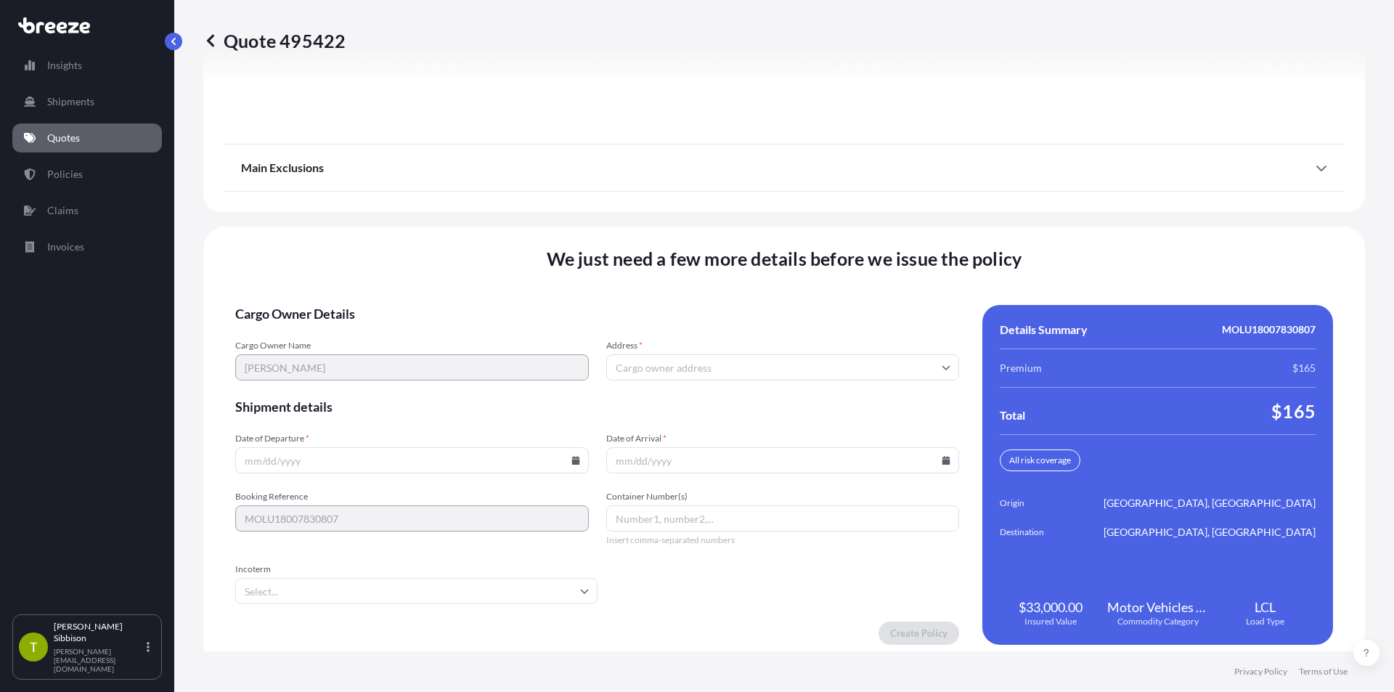
scroll to position [1843, 0]
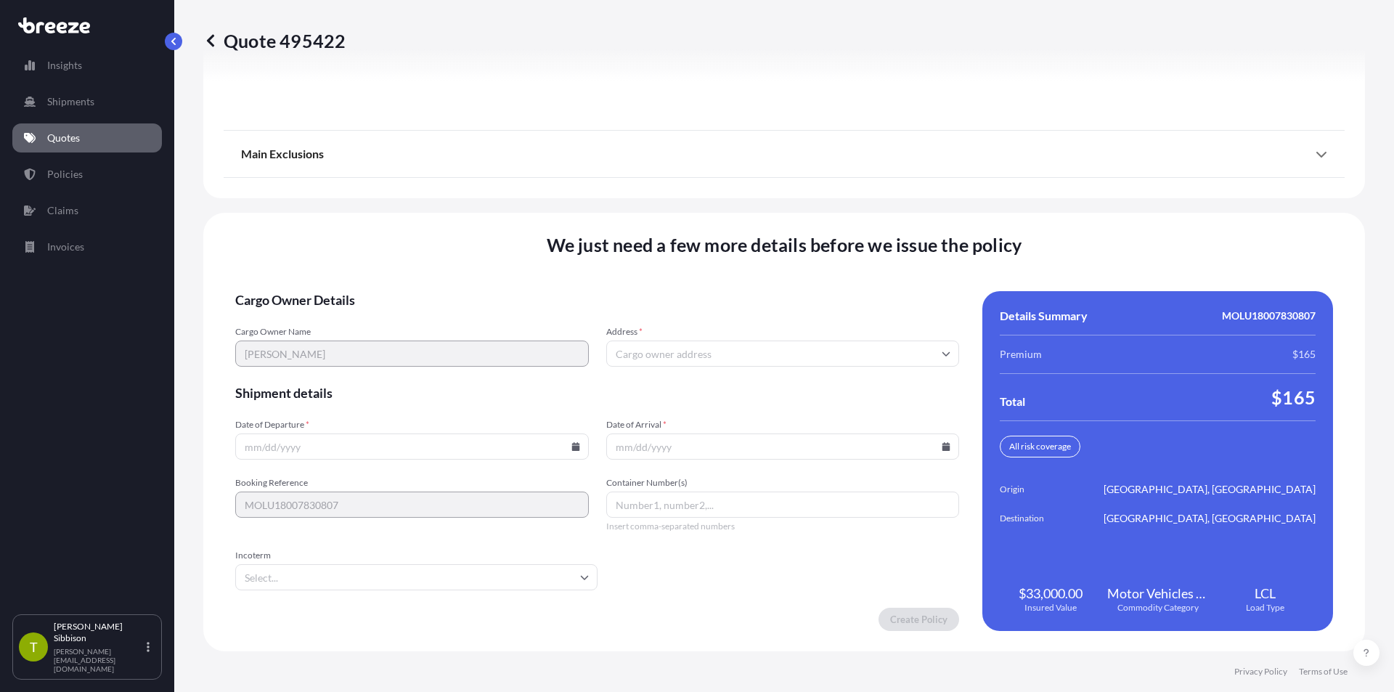
click at [663, 352] on input "Address *" at bounding box center [782, 353] width 353 height 26
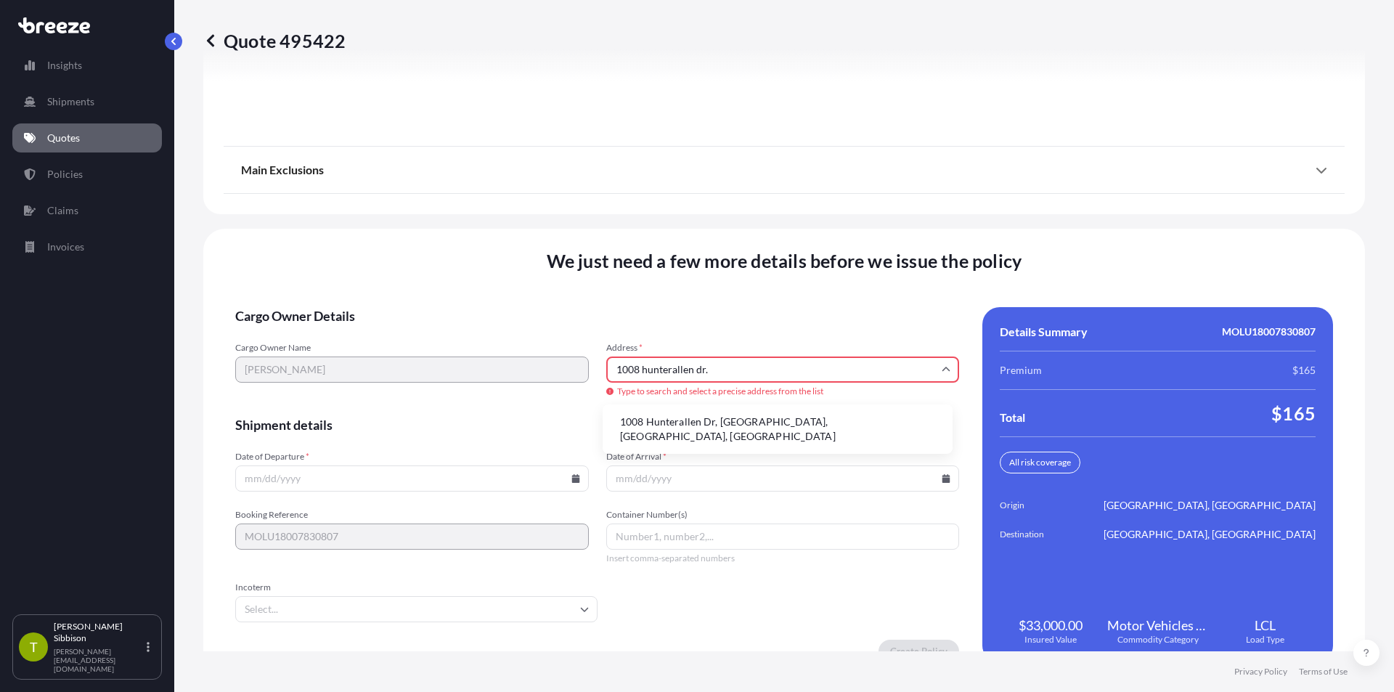
click at [656, 422] on li "1008 Hunterallen Dr, Florence, KY, USA" at bounding box center [777, 429] width 338 height 38
type input "1008 Hunterallen Dr, Florence, KY 41042, USA"
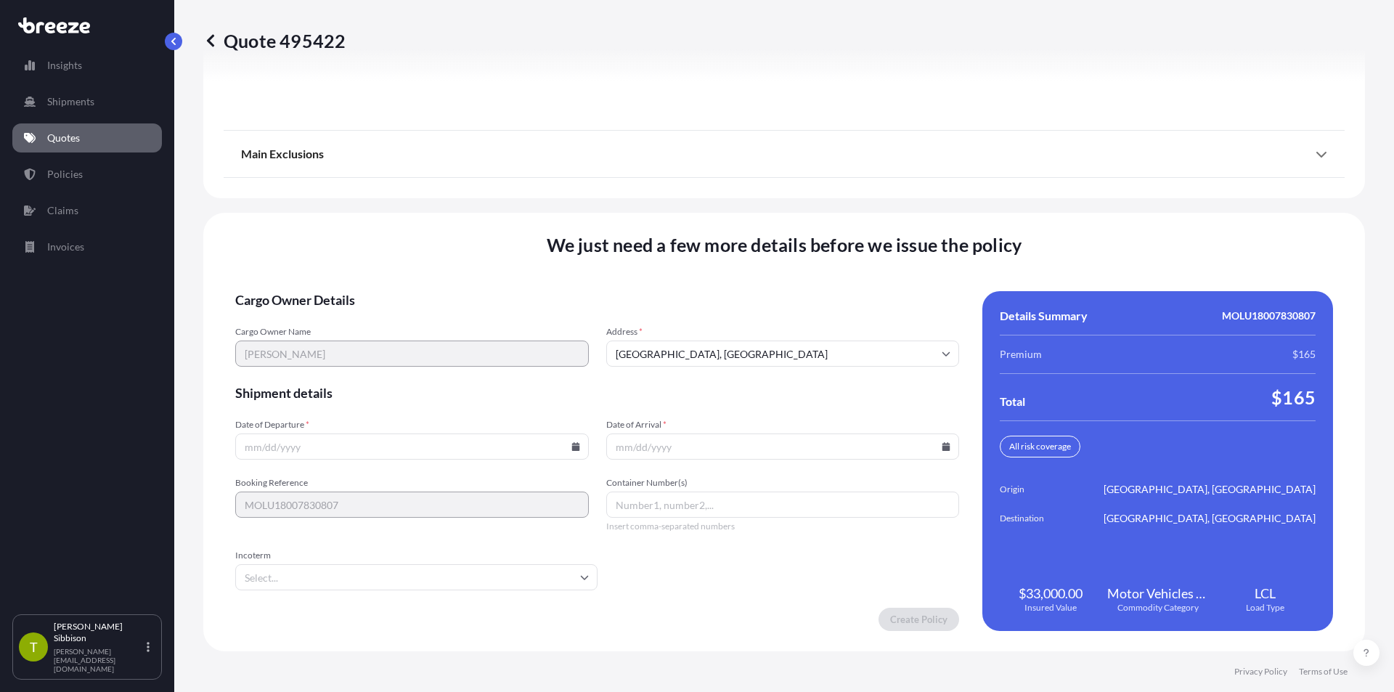
click at [529, 448] on input "Date of Departure *" at bounding box center [411, 446] width 353 height 26
click at [571, 448] on icon at bounding box center [575, 446] width 8 height 9
click at [410, 374] on button "28" at bounding box center [409, 372] width 23 height 23
click at [573, 448] on icon at bounding box center [575, 446] width 8 height 9
click at [337, 372] on button "26" at bounding box center [342, 372] width 23 height 23
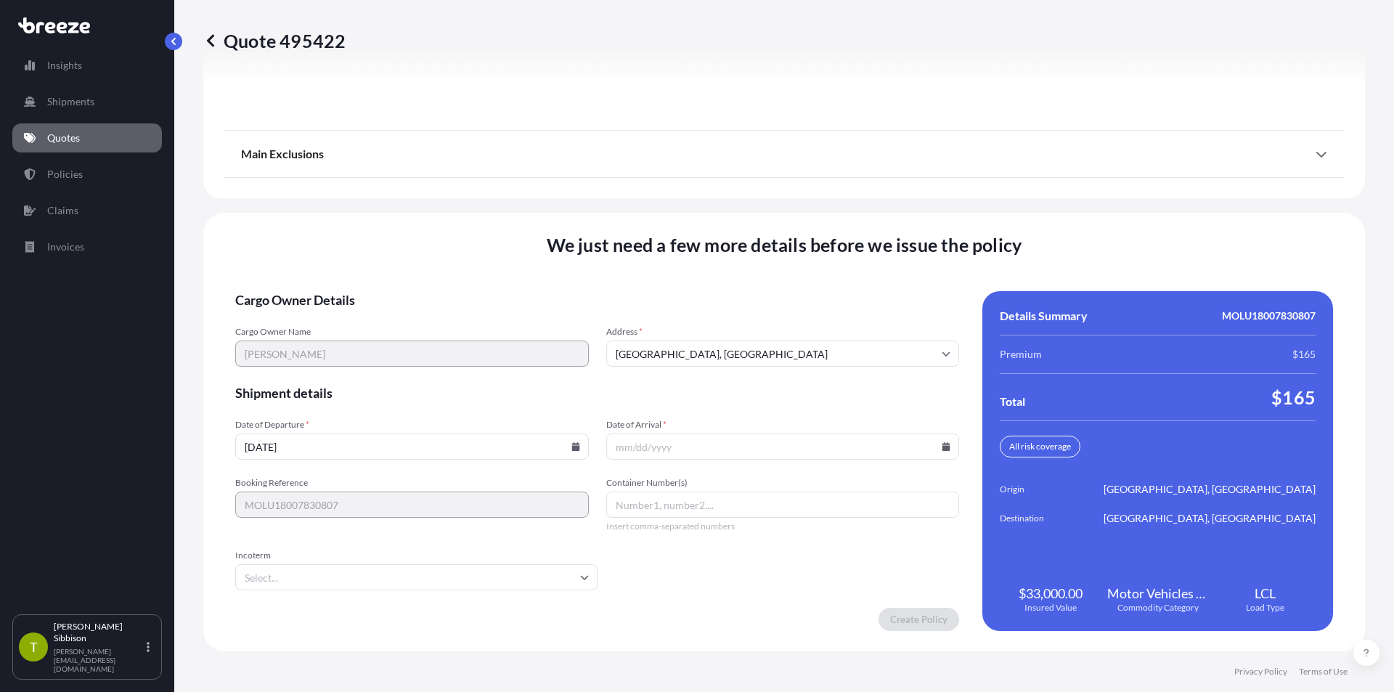
type input "08/26/2025"
click at [695, 450] on input "Date of Arrival *" at bounding box center [782, 446] width 353 height 26
click at [938, 451] on input "Date of Arrival *" at bounding box center [782, 446] width 353 height 26
click at [942, 446] on icon at bounding box center [946, 446] width 8 height 9
click at [877, 203] on icon at bounding box center [877, 202] width 4 height 8
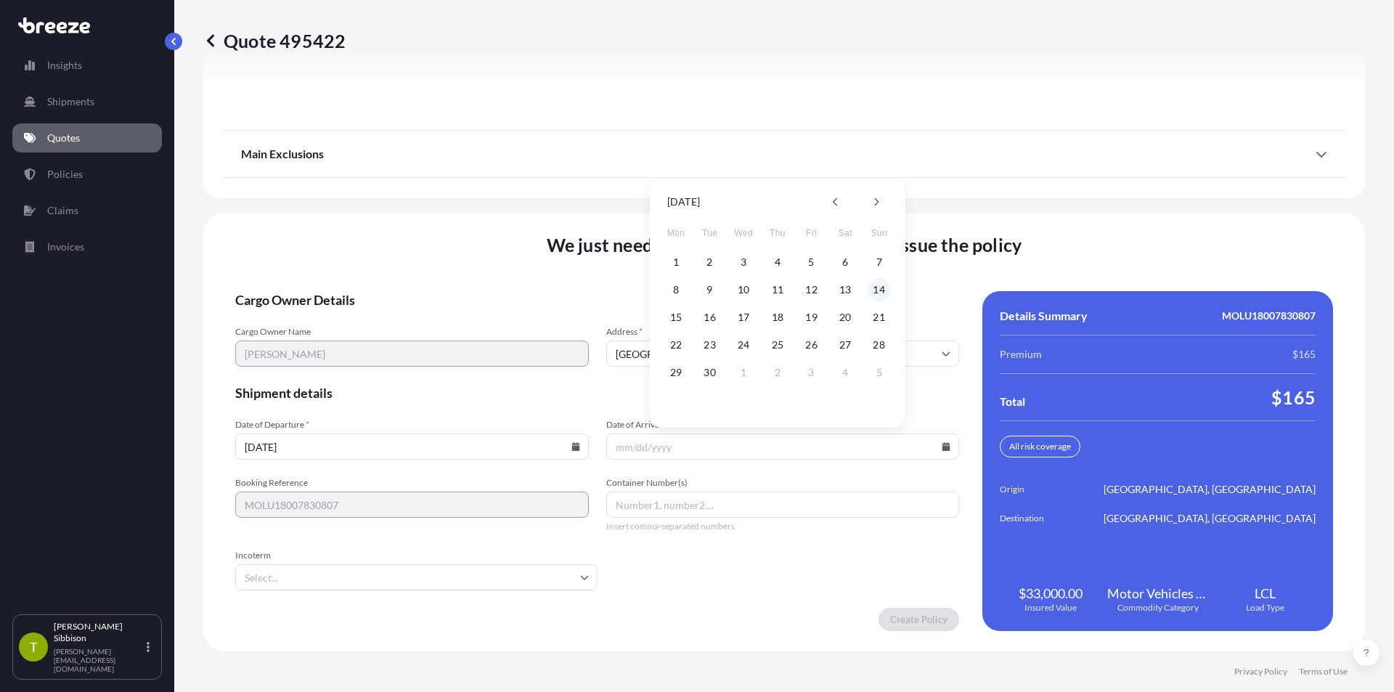
click at [881, 291] on button "14" at bounding box center [878, 289] width 23 height 23
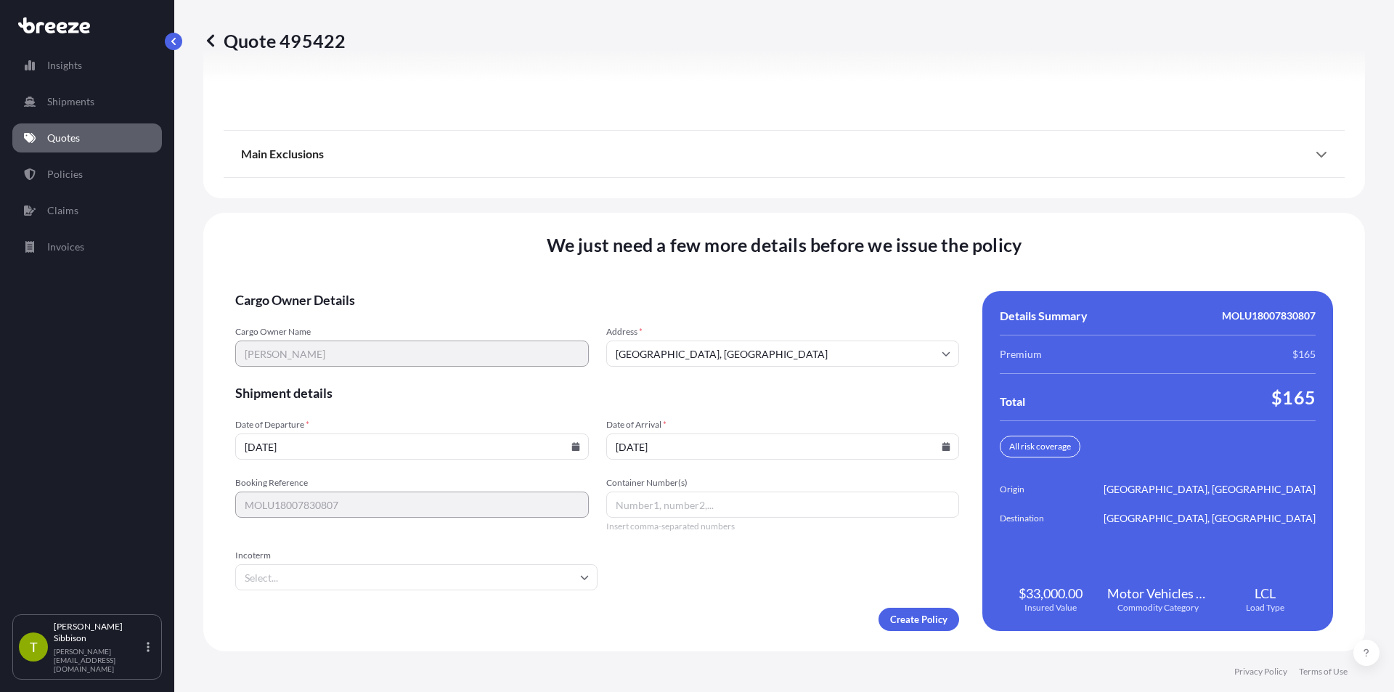
type input "09/14/2025"
click at [725, 586] on form "Cargo Owner Details Cargo Owner Name Kei Takigawa Address * 1008 Hunterallen Dr…" at bounding box center [597, 461] width 724 height 340
click at [671, 518] on div "Container Number(s) Insert comma-separated numbers" at bounding box center [782, 504] width 353 height 55
click at [674, 505] on input "Container Number(s)" at bounding box center [782, 504] width 353 height 26
type input "r"
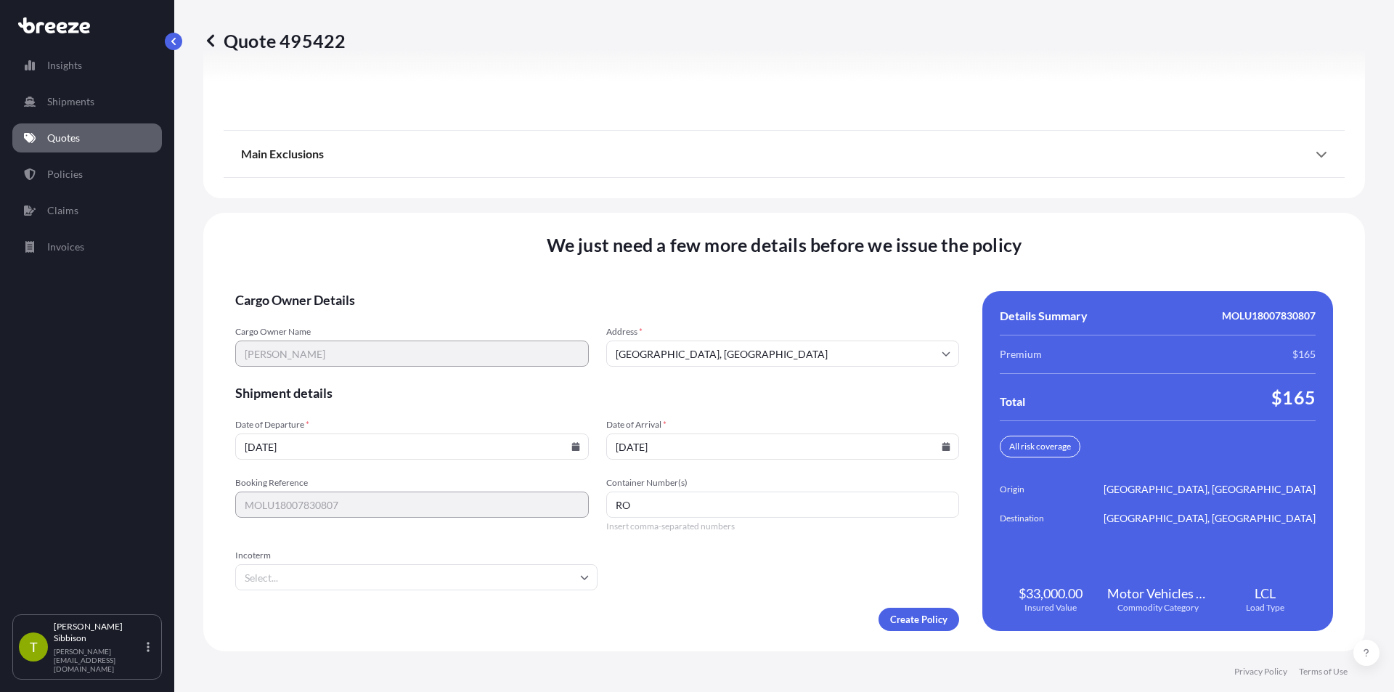
type input "R"
click at [575, 570] on input "Incoterm" at bounding box center [416, 577] width 362 height 26
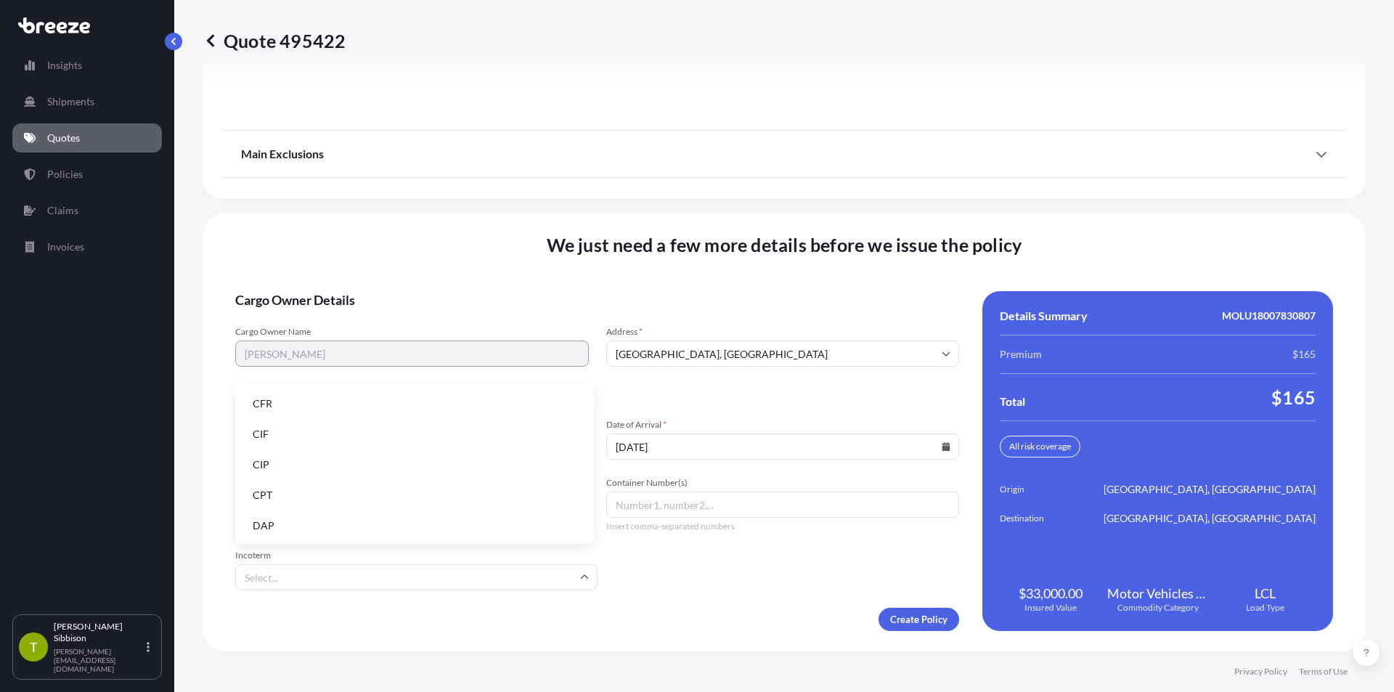
click at [335, 430] on li "CIF" at bounding box center [414, 434] width 347 height 28
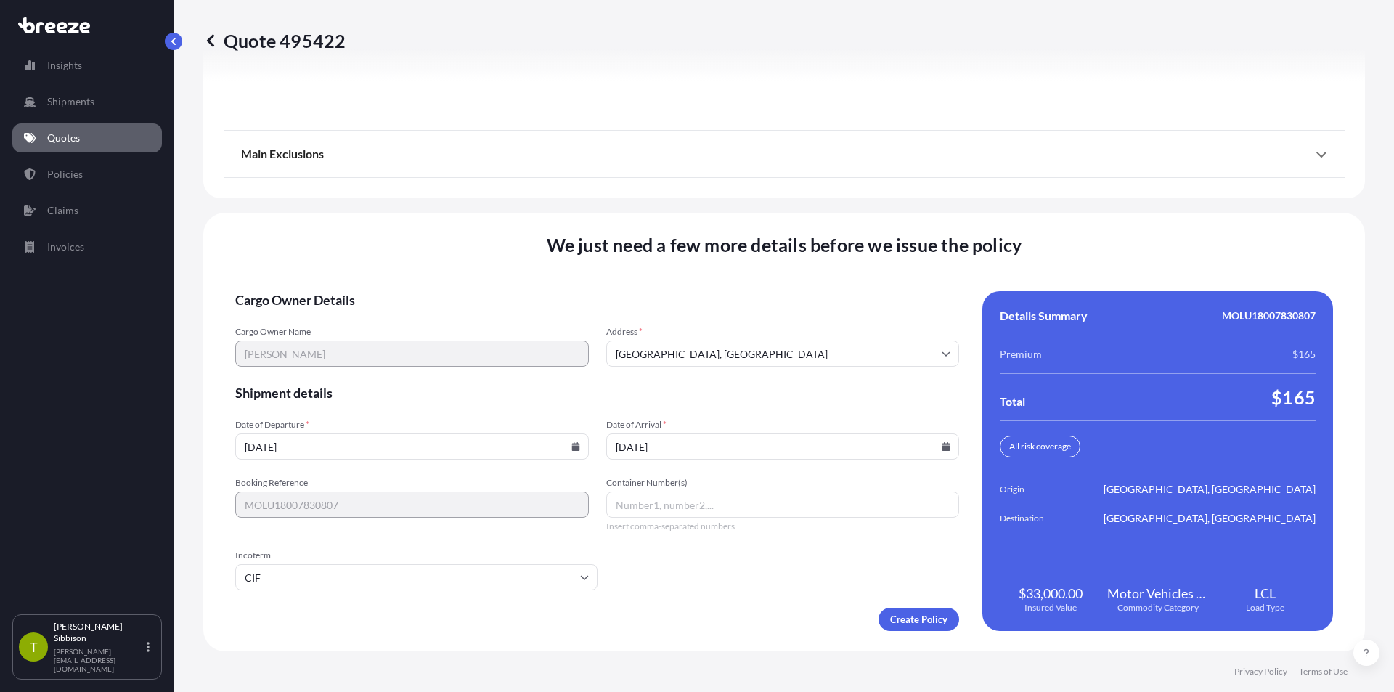
click at [730, 578] on form "Cargo Owner Details Cargo Owner Name Kei Takigawa Address * 1008 Hunterallen Dr…" at bounding box center [597, 461] width 724 height 340
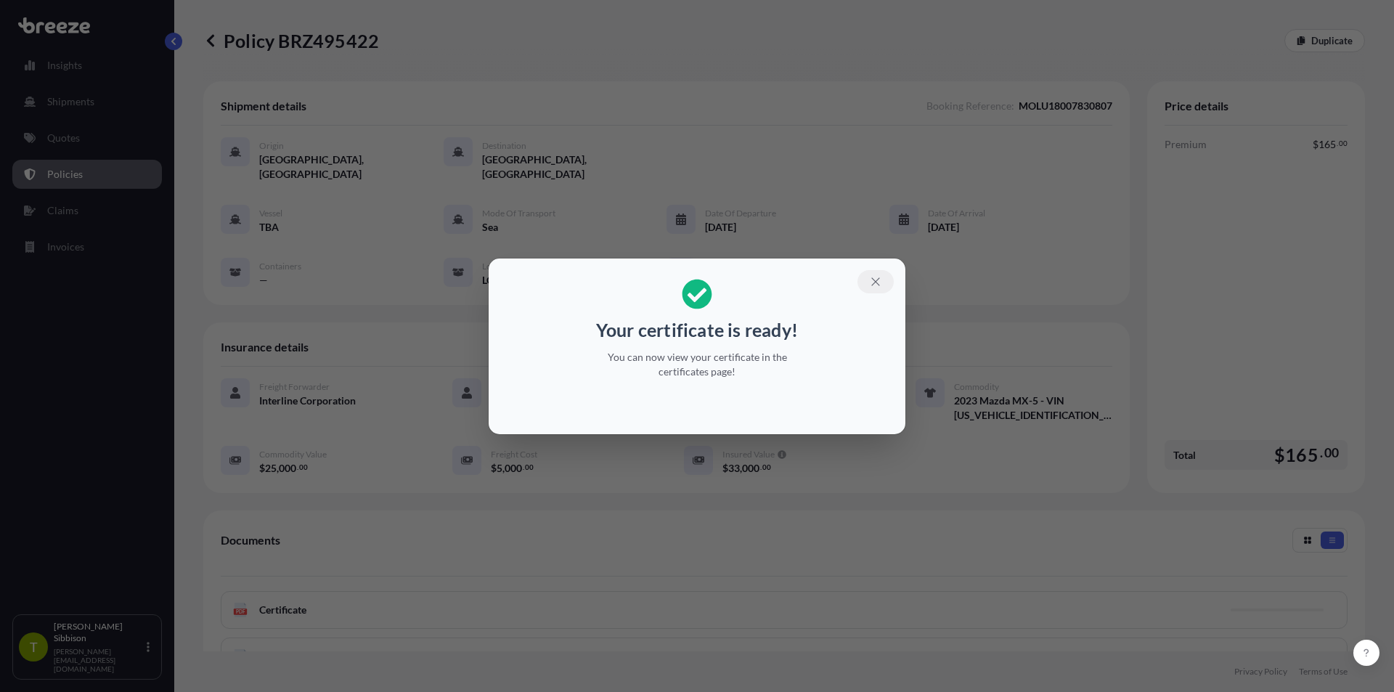
click at [877, 283] on icon "button" at bounding box center [875, 281] width 8 height 8
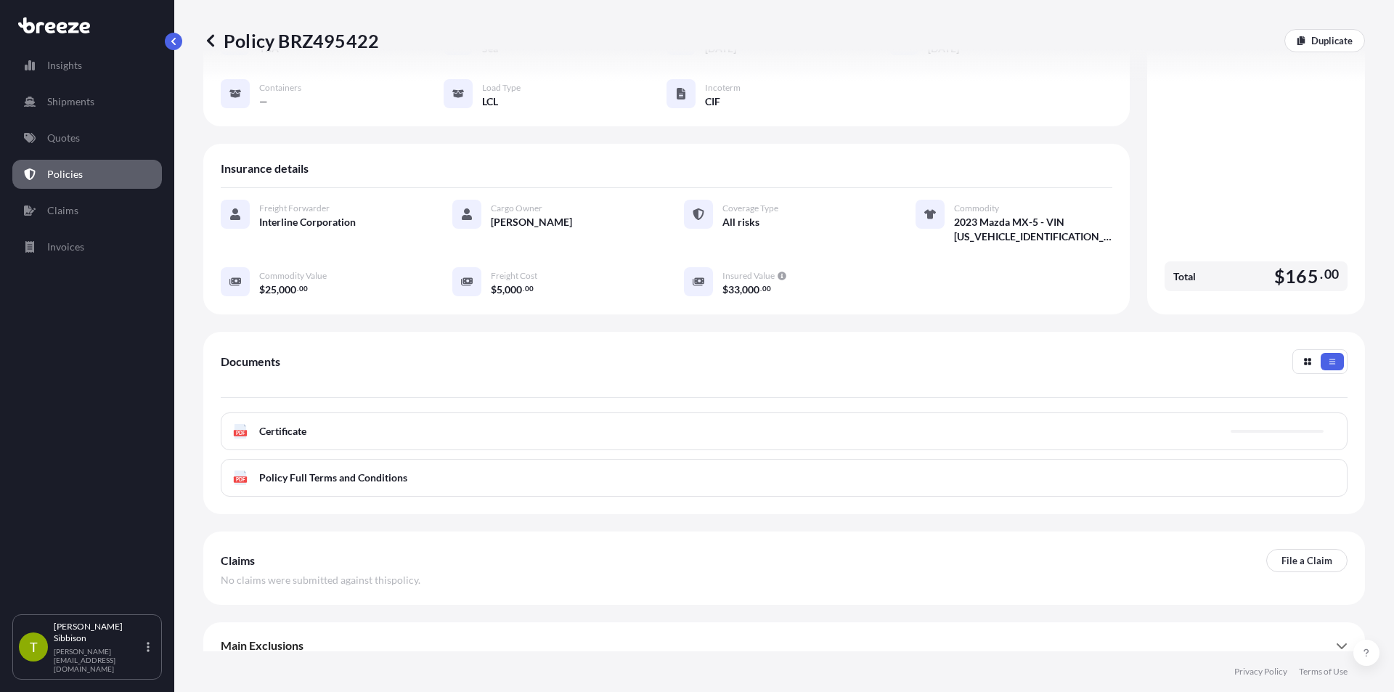
scroll to position [181, 0]
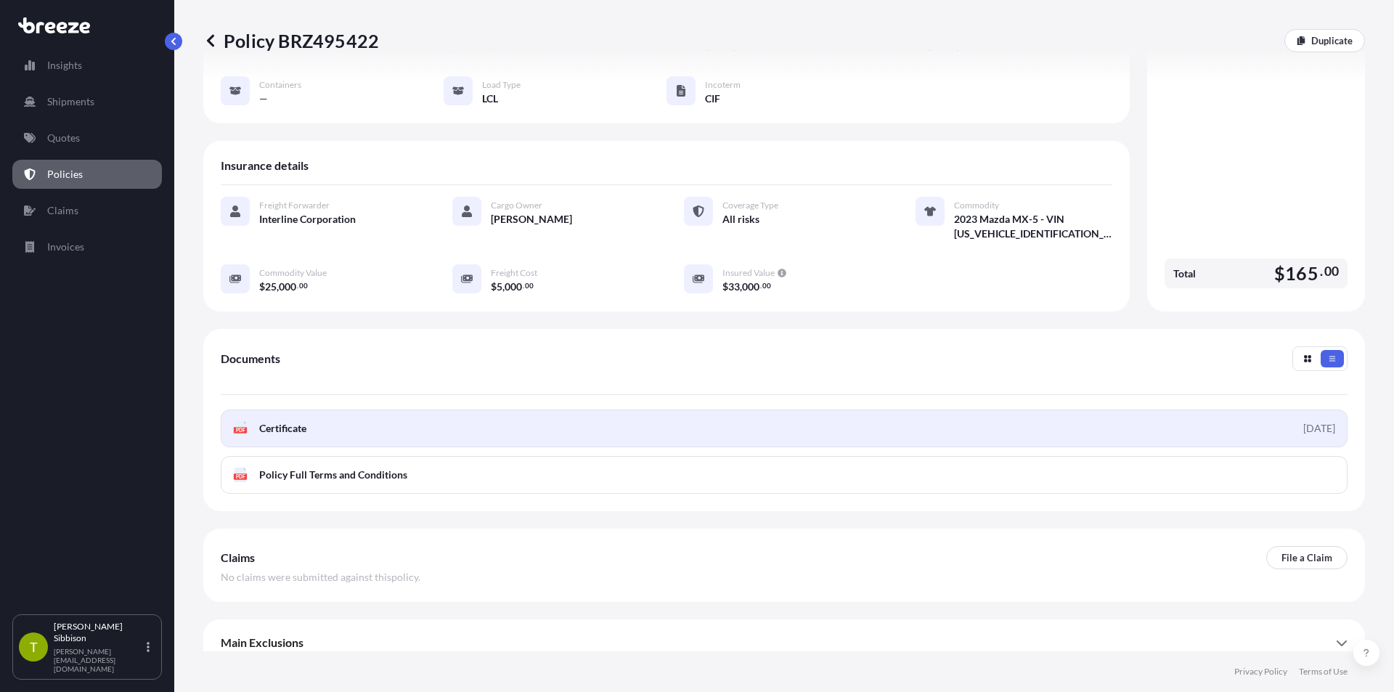
click at [1158, 414] on link "PDF Certificate 2025-08-12" at bounding box center [784, 428] width 1127 height 38
